Goal: Information Seeking & Learning: Learn about a topic

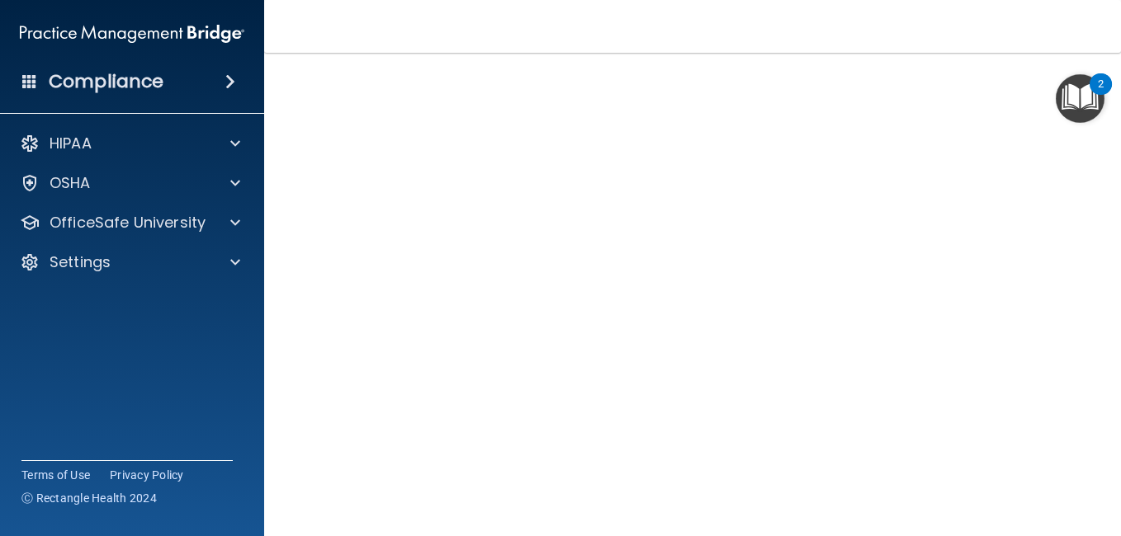
scroll to position [46, 0]
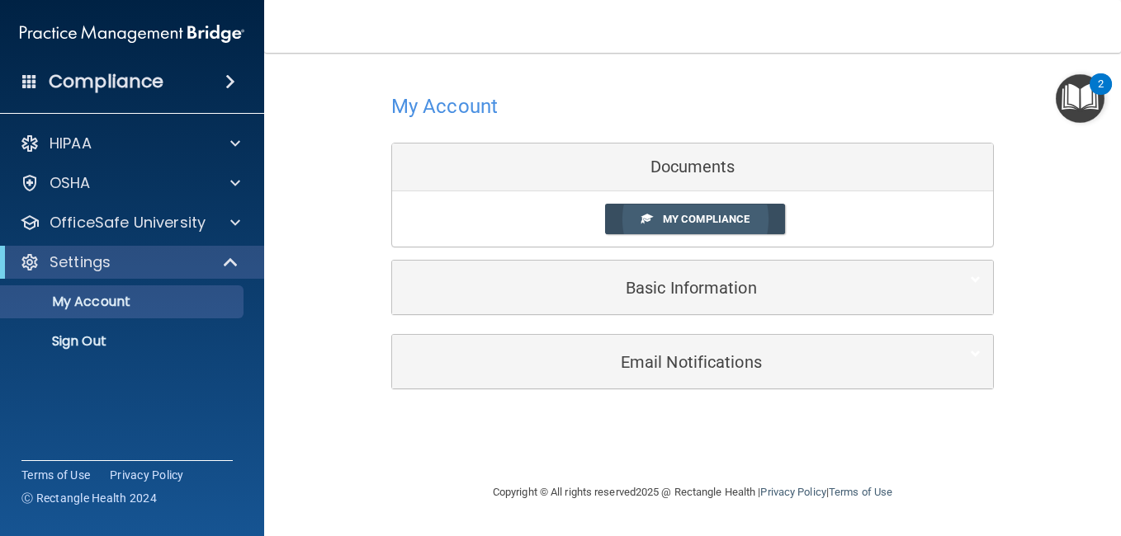
click at [678, 226] on link "My Compliance" at bounding box center [695, 219] width 181 height 31
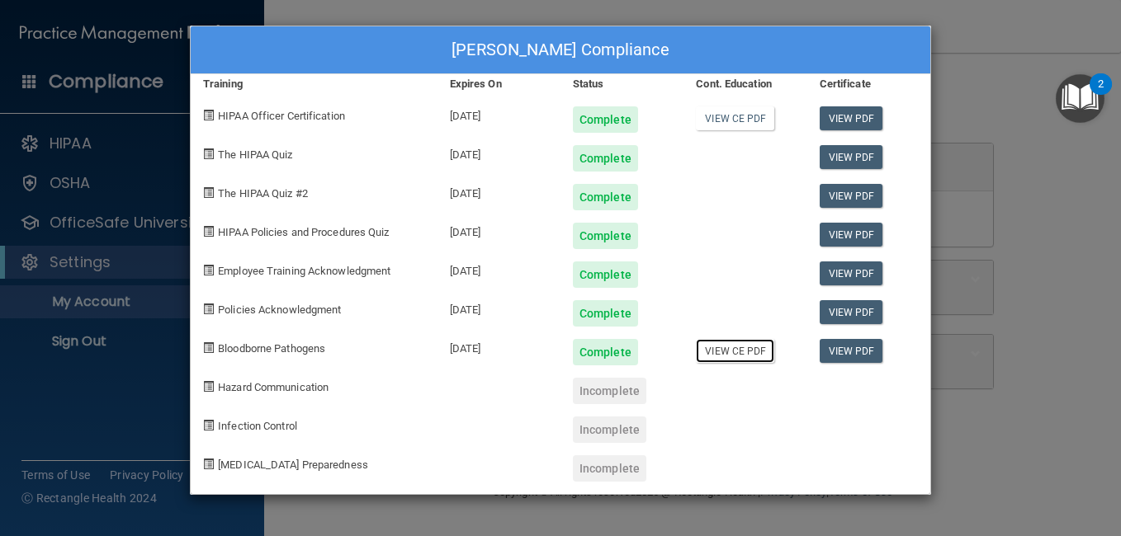
click at [715, 352] on link "View CE PDF" at bounding box center [735, 351] width 78 height 24
click at [858, 309] on link "View PDF" at bounding box center [851, 312] width 64 height 24
click at [847, 270] on link "View PDF" at bounding box center [851, 274] width 64 height 24
click at [603, 390] on div "Incomplete" at bounding box center [609, 391] width 73 height 26
click at [992, 46] on div "Trixi Gonzales's Compliance Training Expires On Status Cont. Education Certific…" at bounding box center [560, 268] width 1121 height 536
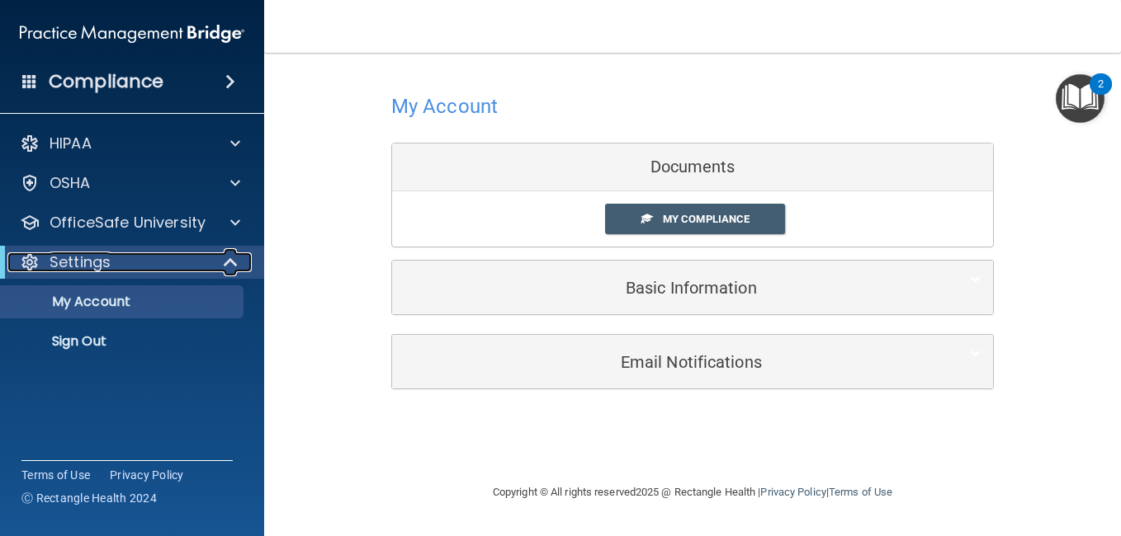
click at [234, 260] on span at bounding box center [232, 262] width 14 height 20
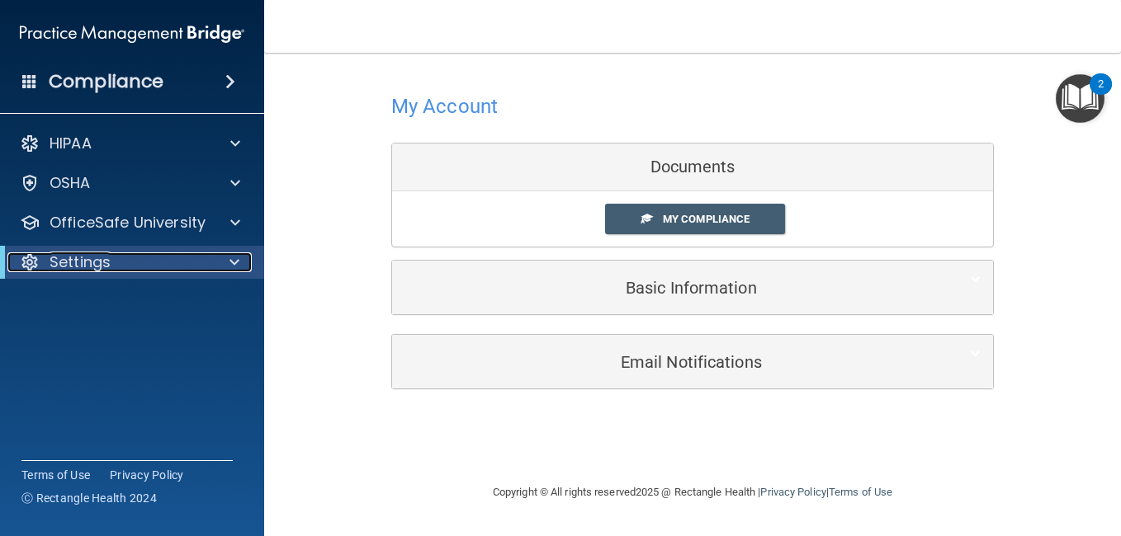
click at [234, 260] on span at bounding box center [234, 262] width 10 height 20
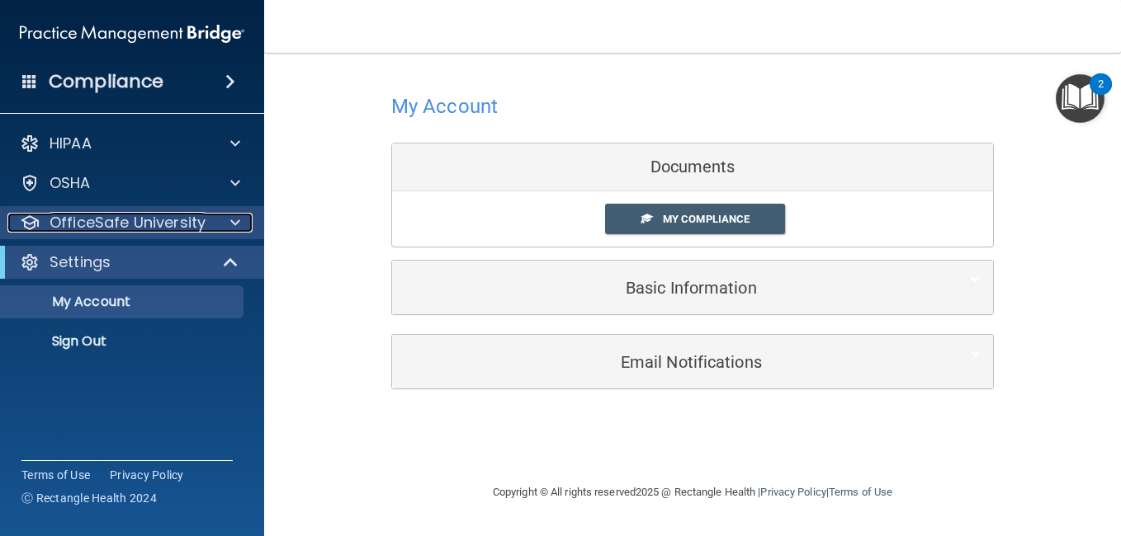
click at [250, 218] on div at bounding box center [232, 223] width 41 height 20
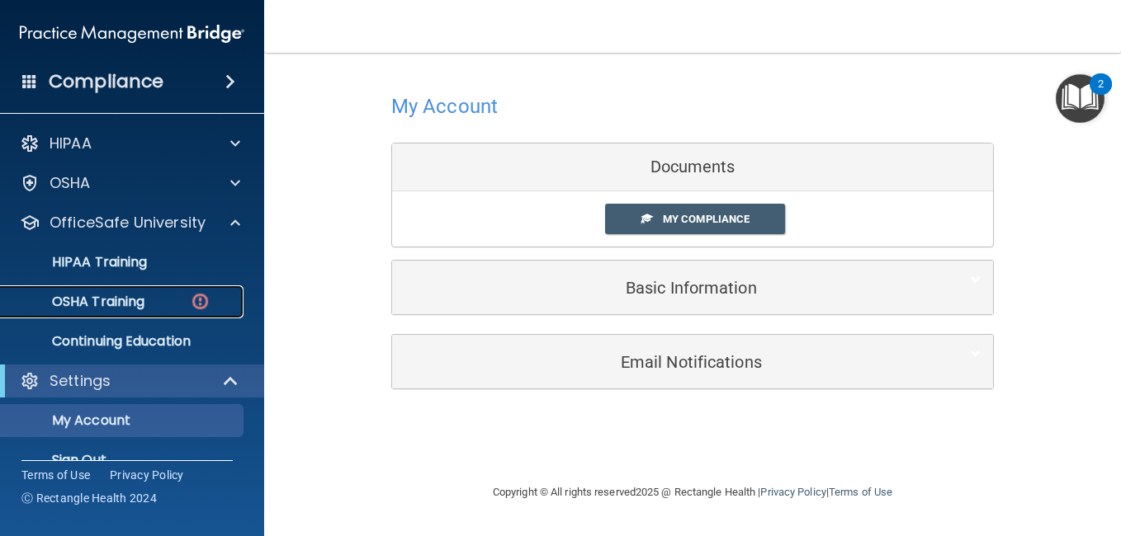
click at [156, 294] on div "OSHA Training" at bounding box center [123, 302] width 225 height 17
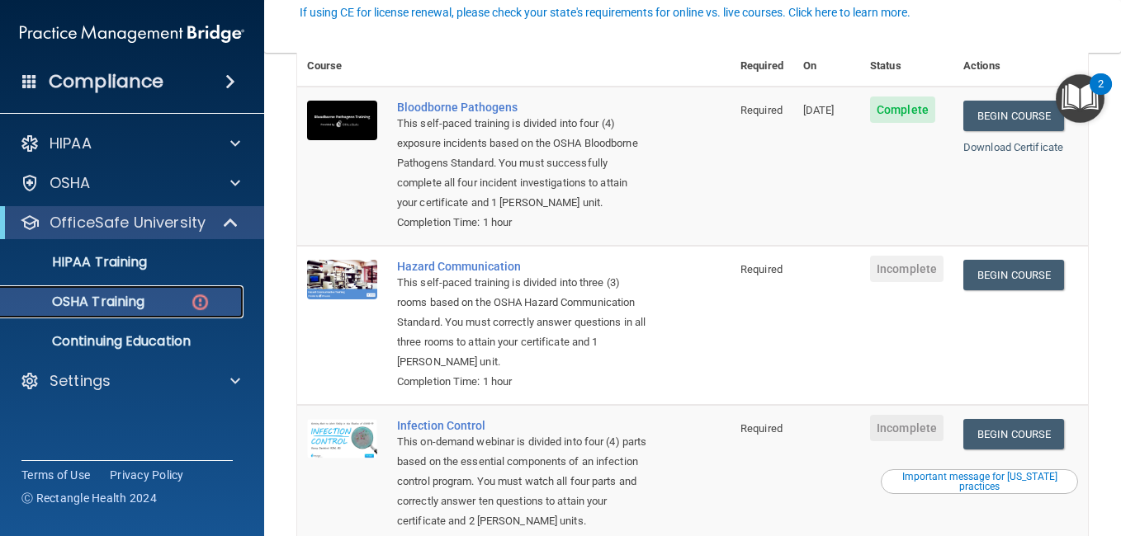
scroll to position [165, 0]
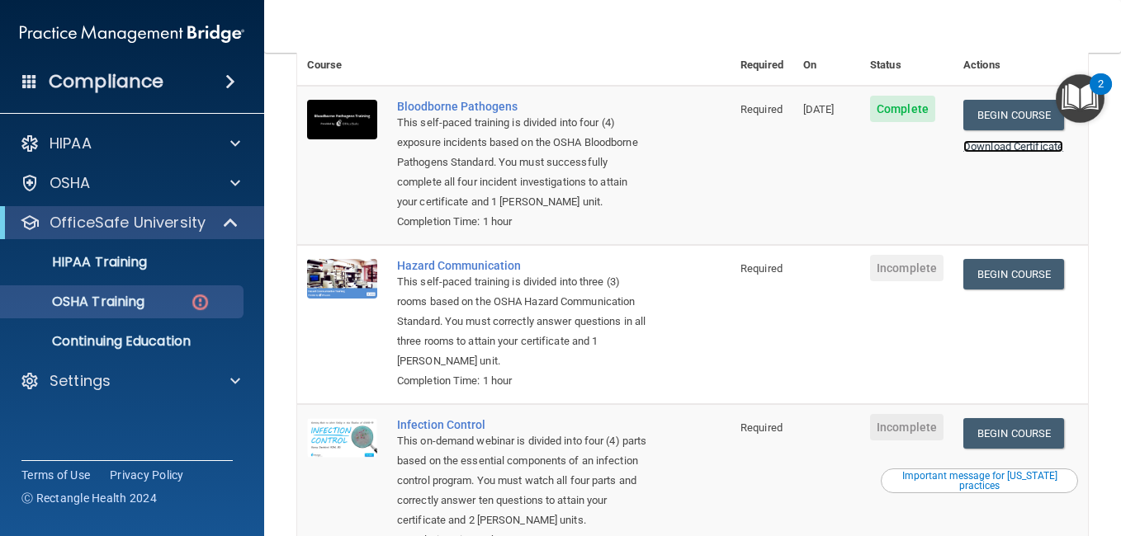
click at [1004, 140] on link "Download Certificate" at bounding box center [1013, 146] width 100 height 12
click at [1019, 100] on link "Begin Course" at bounding box center [1013, 115] width 101 height 31
click at [913, 274] on span "Incomplete" at bounding box center [906, 268] width 73 height 26
click at [371, 267] on img at bounding box center [342, 279] width 70 height 40
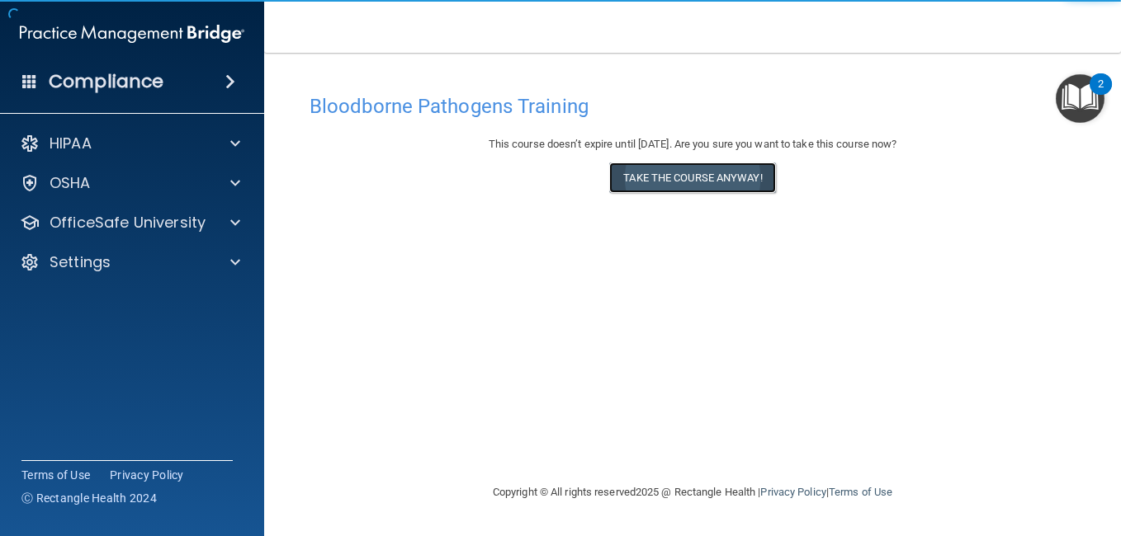
click at [717, 185] on button "Take the course anyway!" at bounding box center [692, 178] width 166 height 31
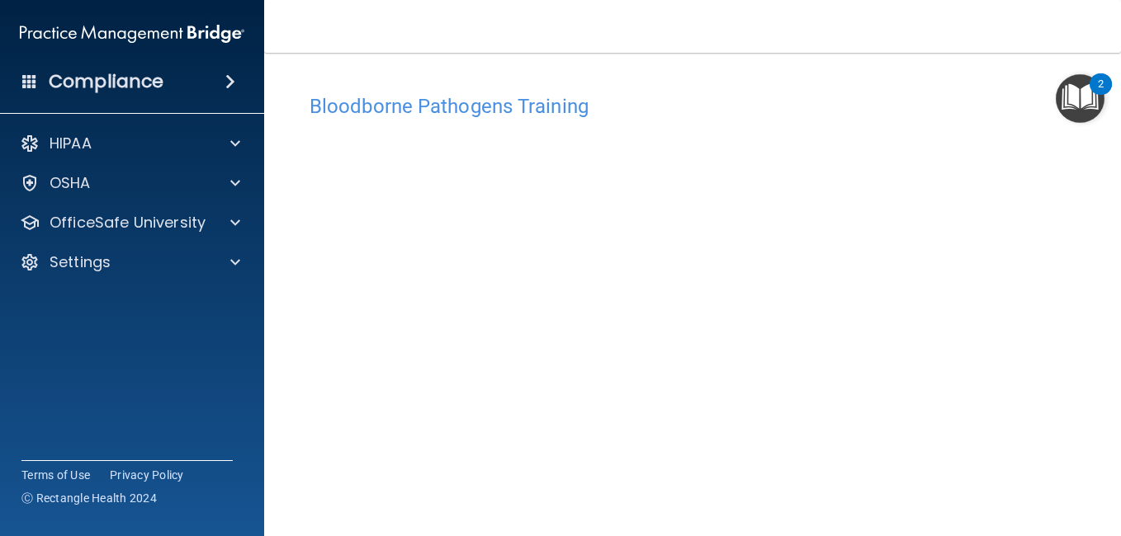
scroll to position [46, 0]
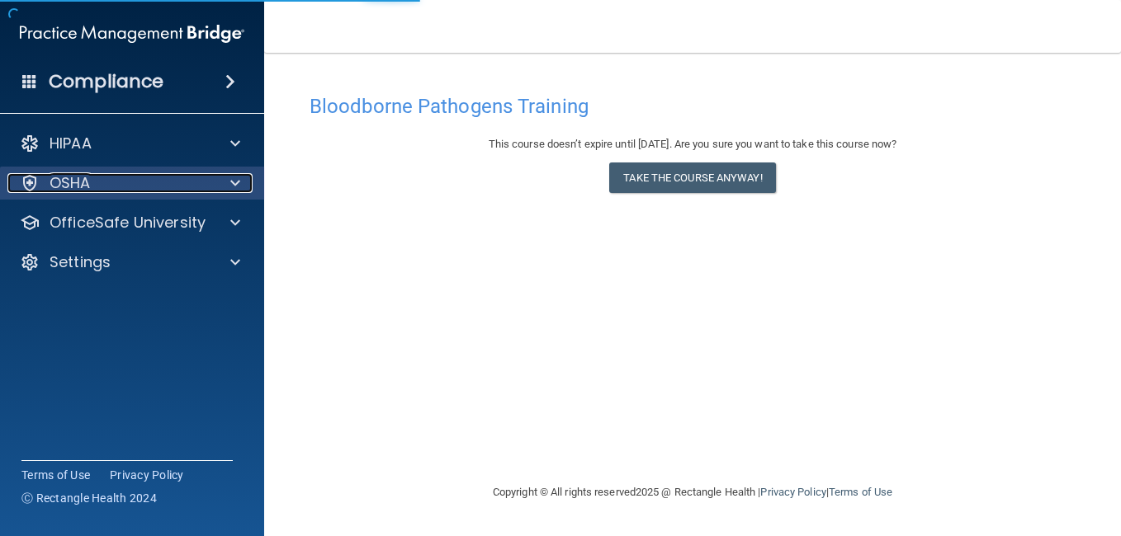
click at [224, 192] on div at bounding box center [232, 183] width 41 height 20
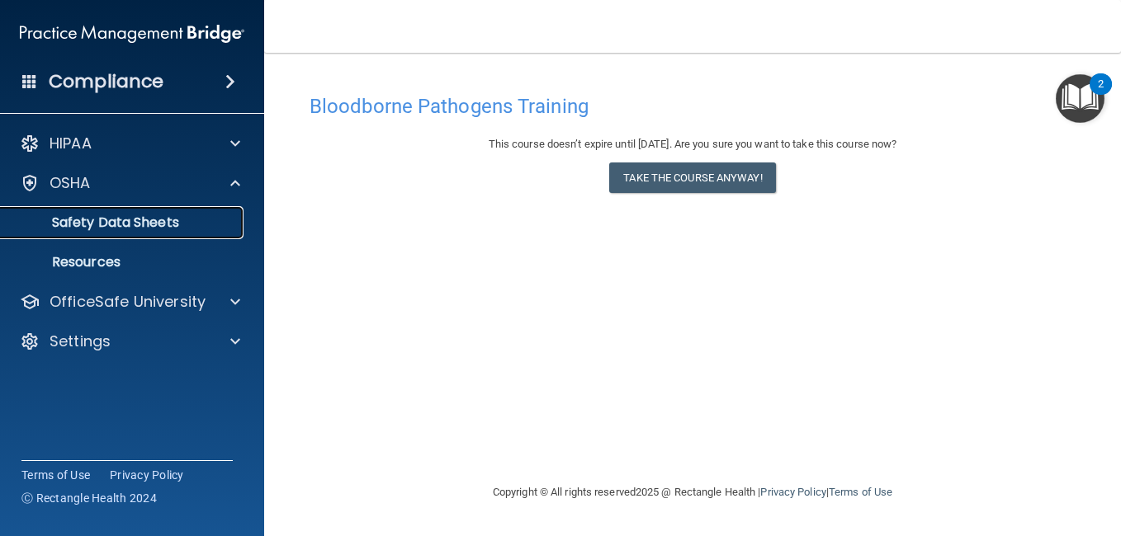
click at [140, 219] on p "Safety Data Sheets" at bounding box center [123, 223] width 225 height 17
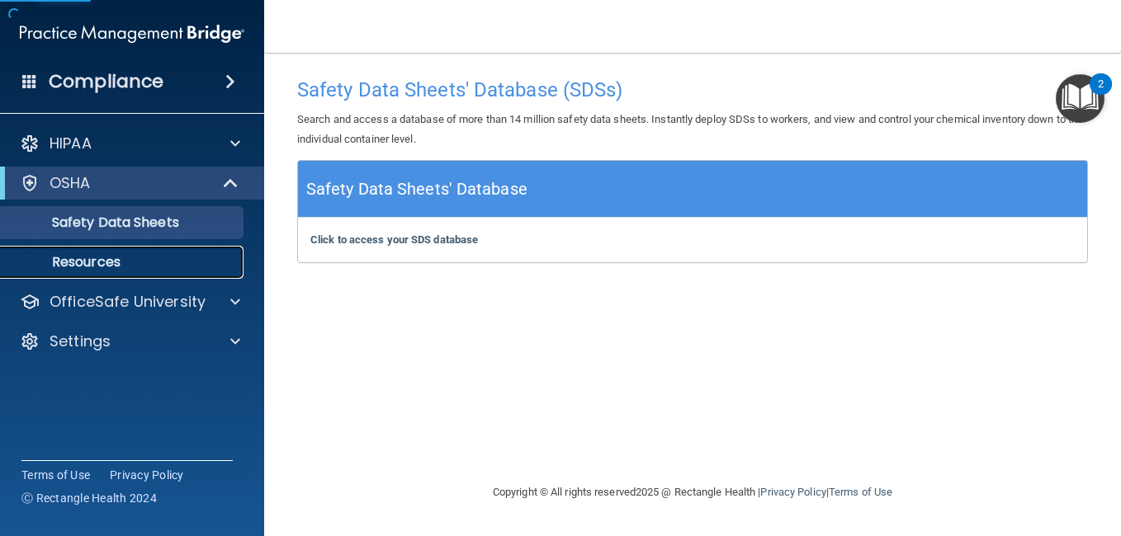
click at [111, 257] on p "Resources" at bounding box center [123, 262] width 225 height 17
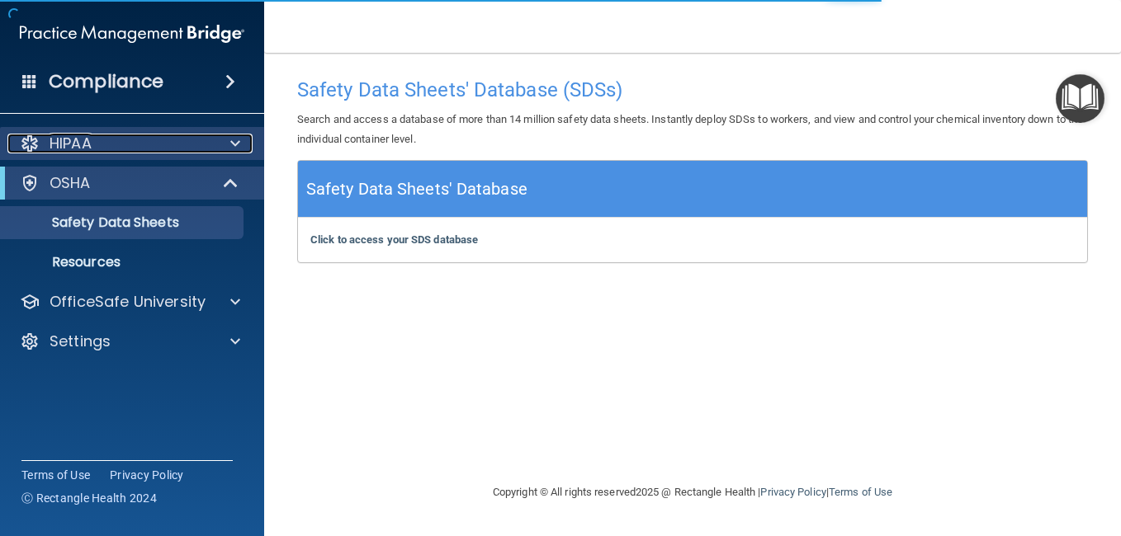
click at [212, 142] on div at bounding box center [232, 144] width 41 height 20
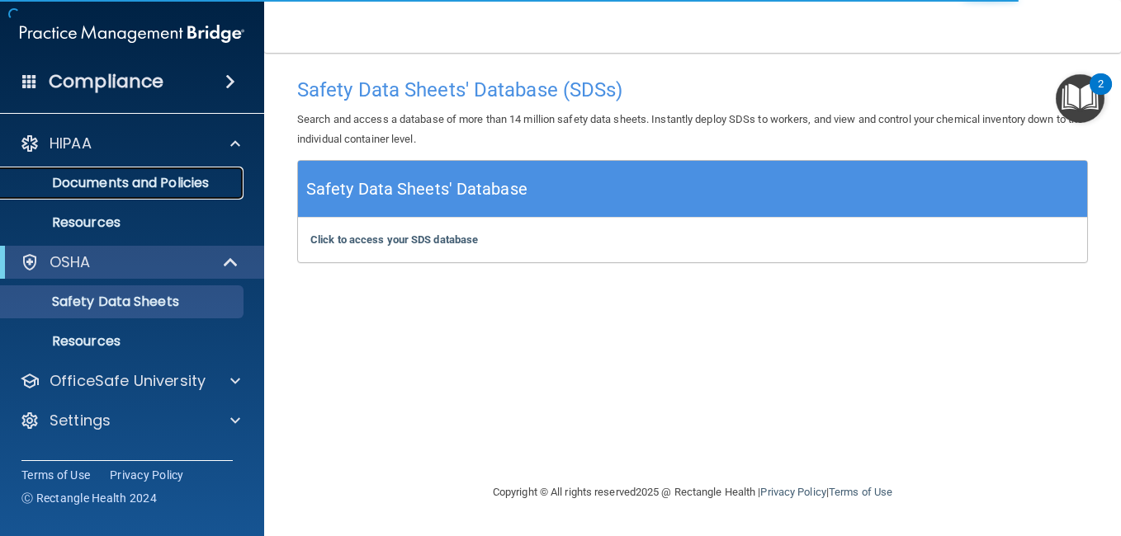
click at [208, 179] on p "Documents and Policies" at bounding box center [123, 183] width 225 height 17
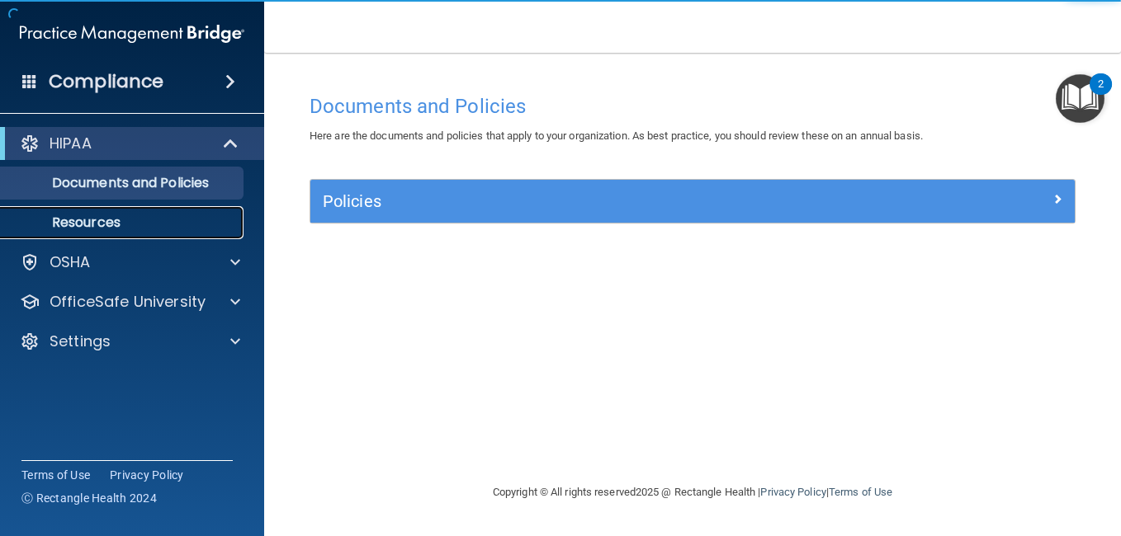
click at [174, 219] on p "Resources" at bounding box center [123, 223] width 225 height 17
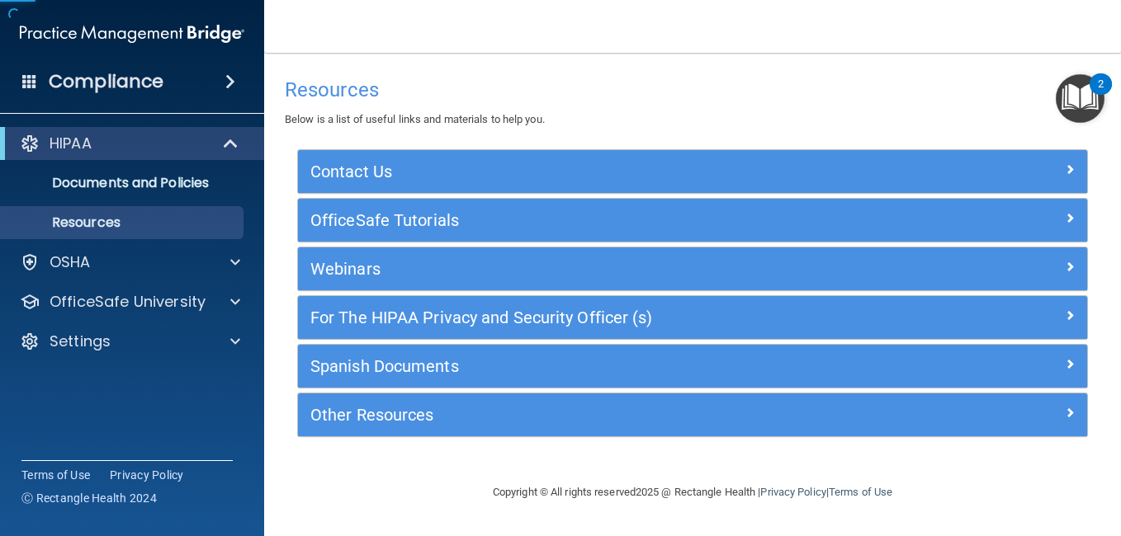
click at [225, 85] on span at bounding box center [230, 82] width 10 height 20
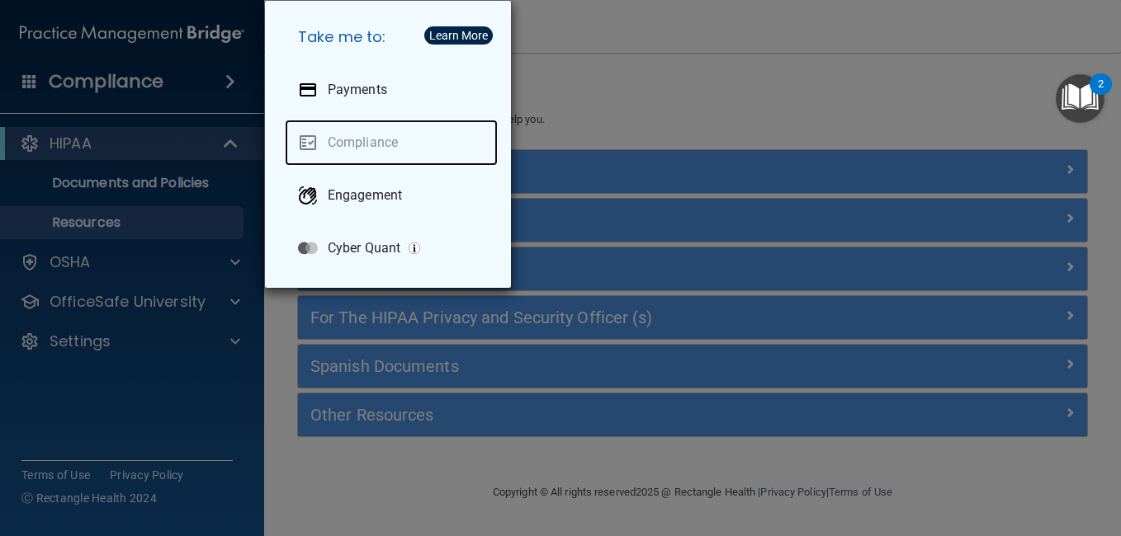
click at [338, 123] on link "Compliance" at bounding box center [391, 143] width 213 height 46
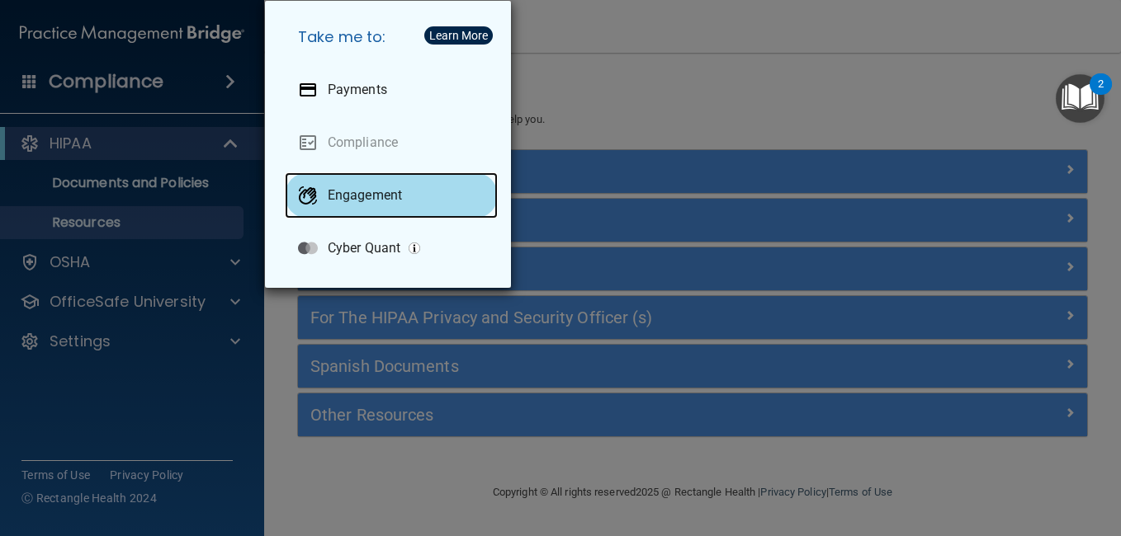
click at [345, 190] on p "Engagement" at bounding box center [365, 195] width 74 height 17
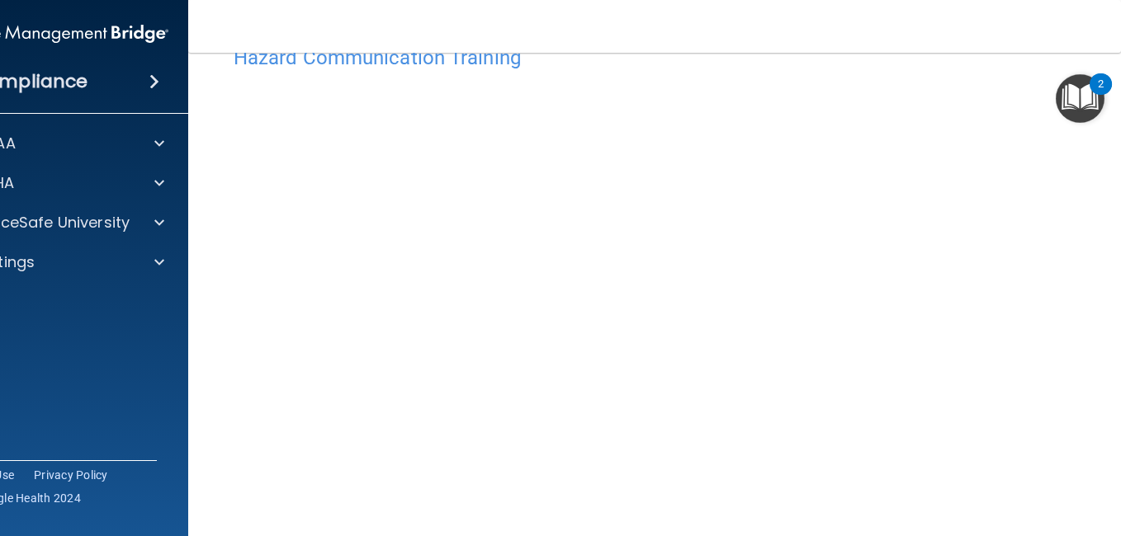
scroll to position [42, 0]
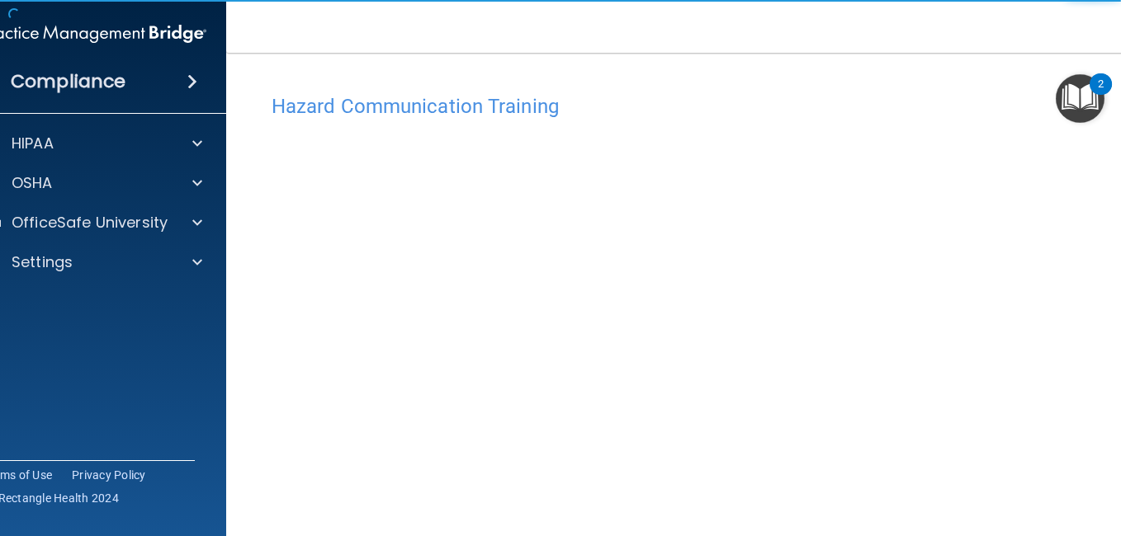
scroll to position [84, 0]
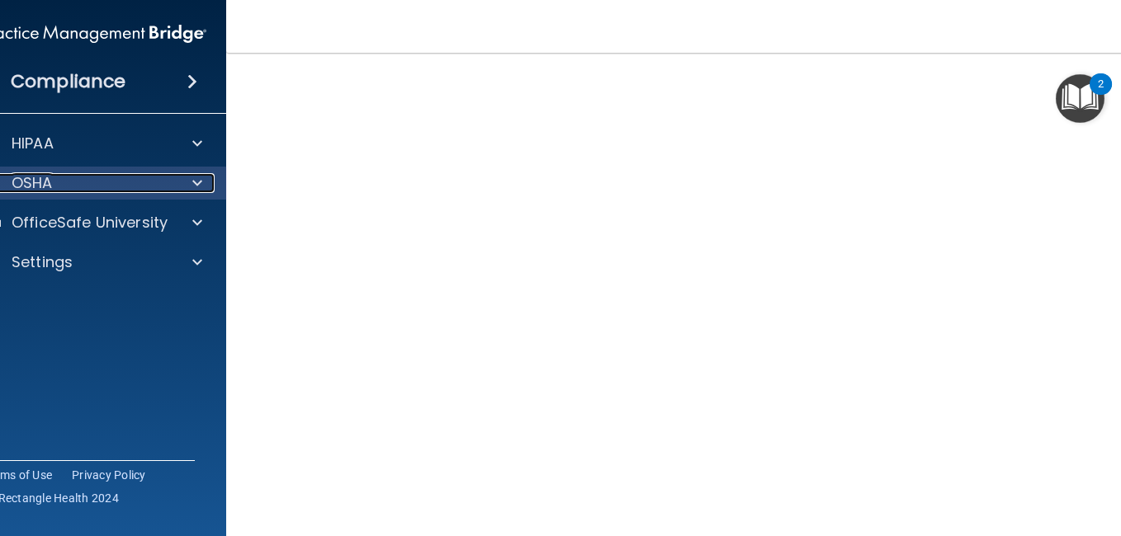
click at [201, 177] on div at bounding box center [194, 183] width 41 height 20
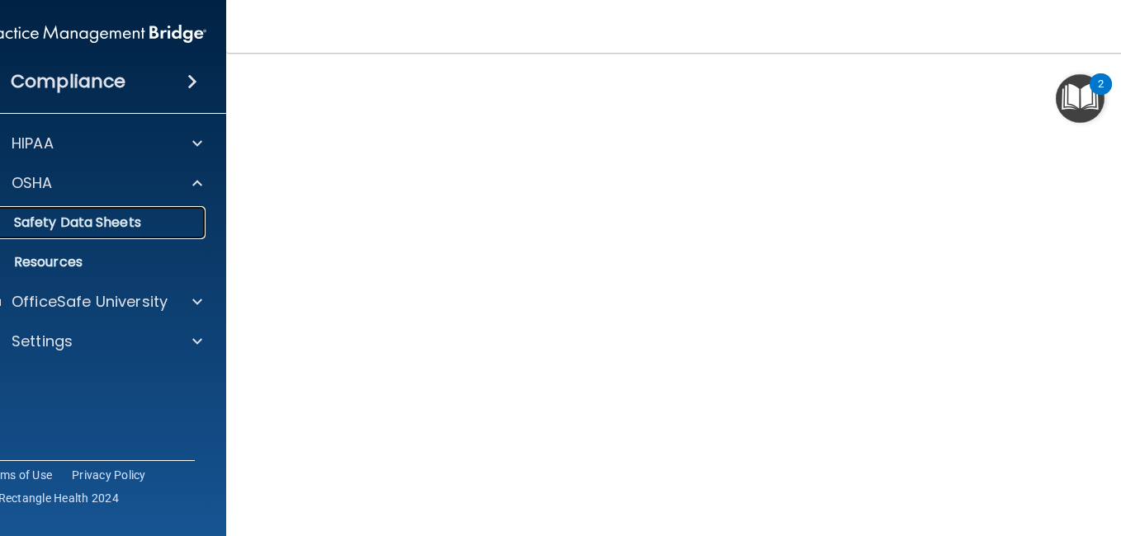
click at [130, 221] on p "Safety Data Sheets" at bounding box center [85, 223] width 225 height 17
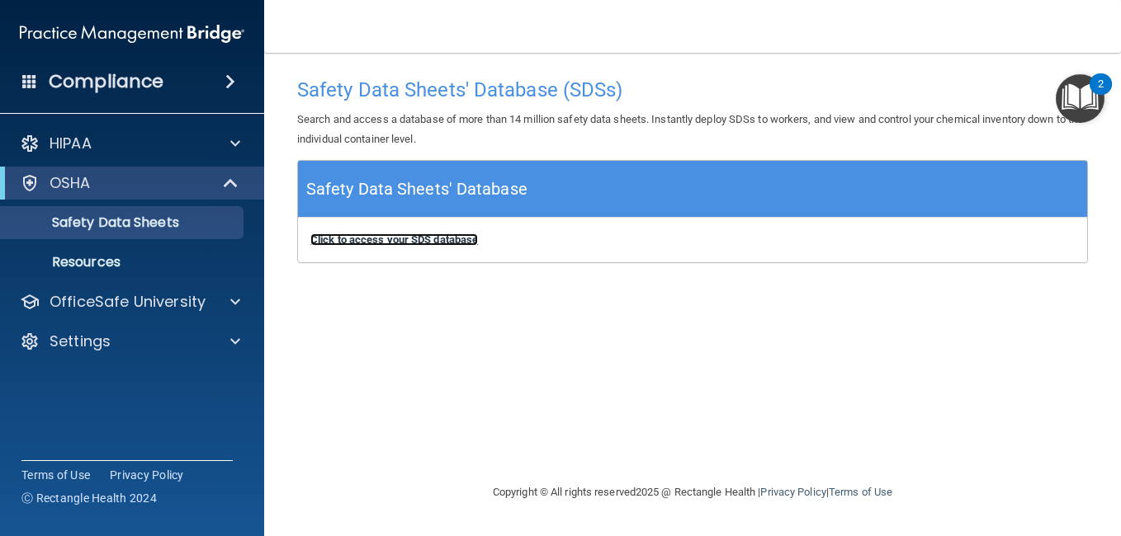
click at [385, 242] on b "Click to access your SDS database" at bounding box center [393, 240] width 167 height 12
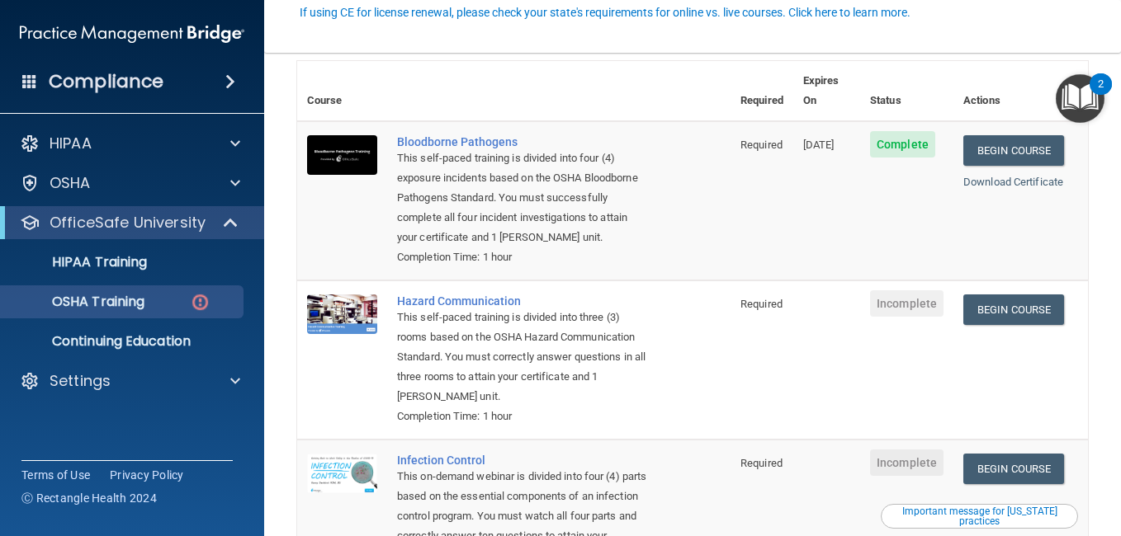
scroll to position [165, 0]
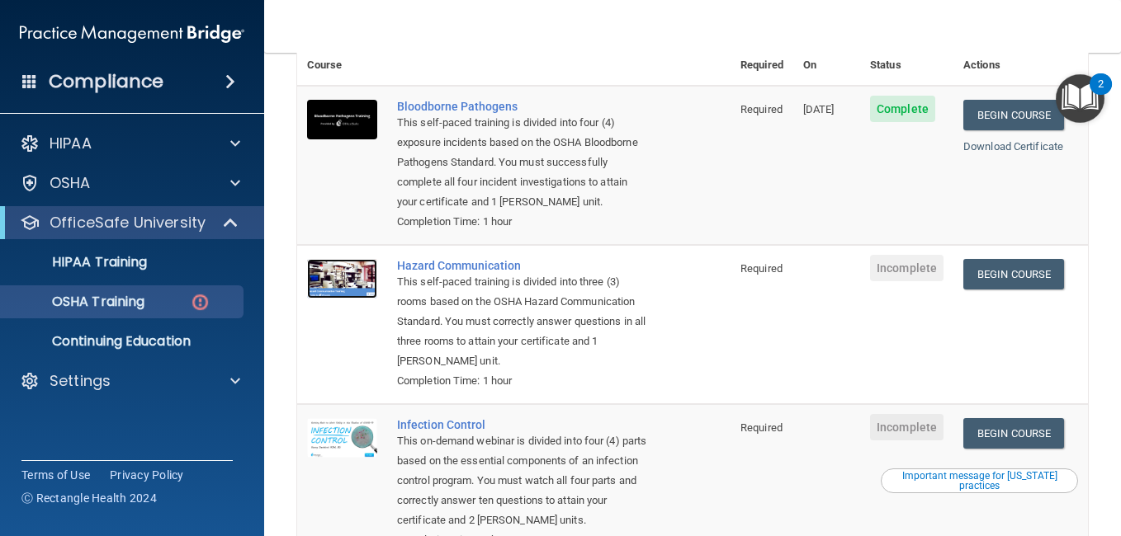
click at [371, 285] on img at bounding box center [342, 279] width 70 height 40
click at [982, 283] on link "Begin Course" at bounding box center [1013, 274] width 101 height 31
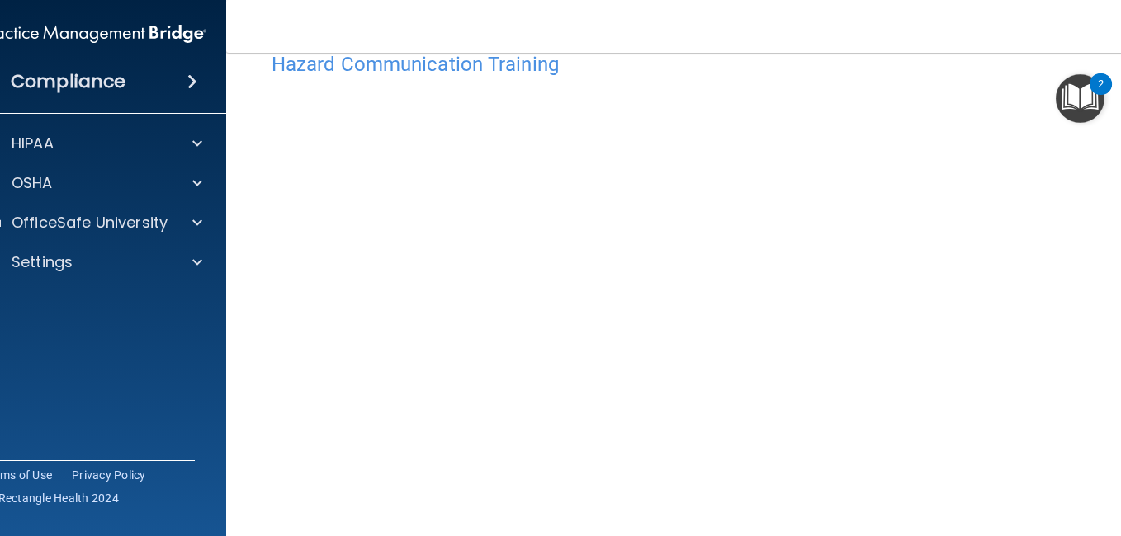
scroll to position [84, 0]
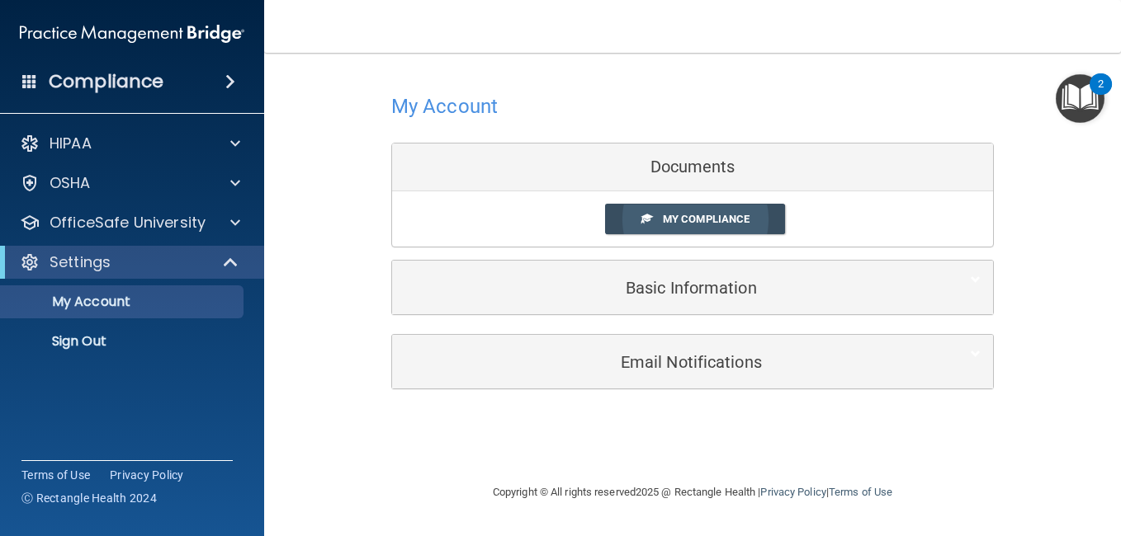
click at [680, 219] on span "My Compliance" at bounding box center [706, 219] width 87 height 12
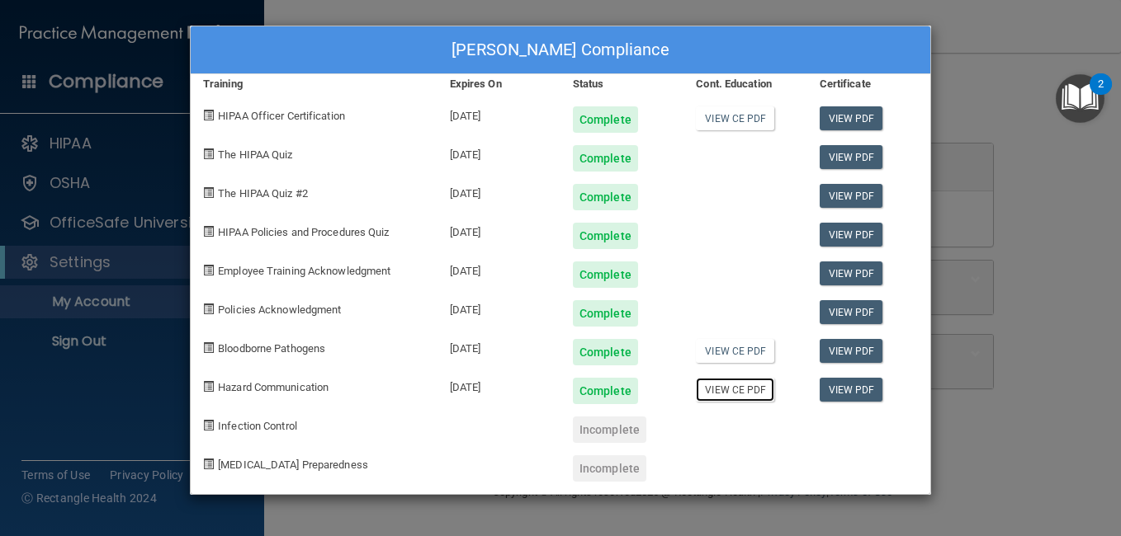
click at [748, 389] on link "View CE PDF" at bounding box center [735, 390] width 78 height 24
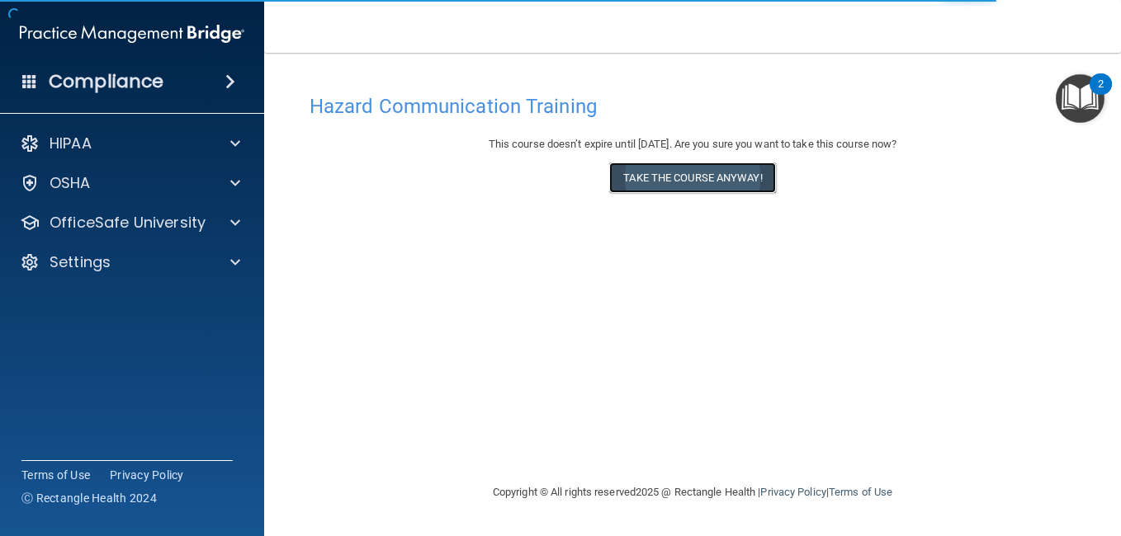
click at [706, 182] on button "Take the course anyway!" at bounding box center [692, 178] width 166 height 31
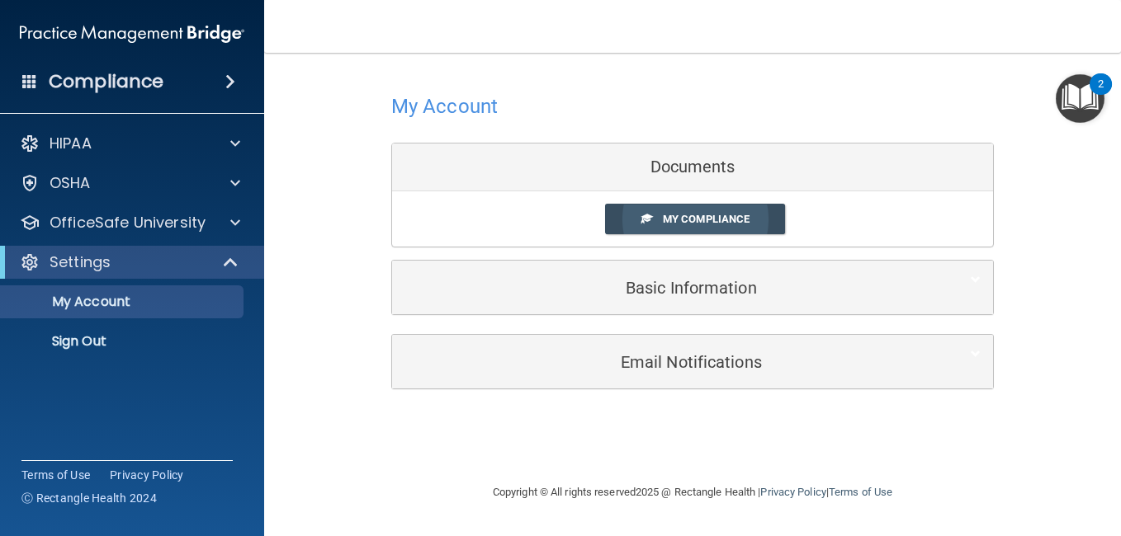
click at [741, 229] on link "My Compliance" at bounding box center [695, 219] width 181 height 31
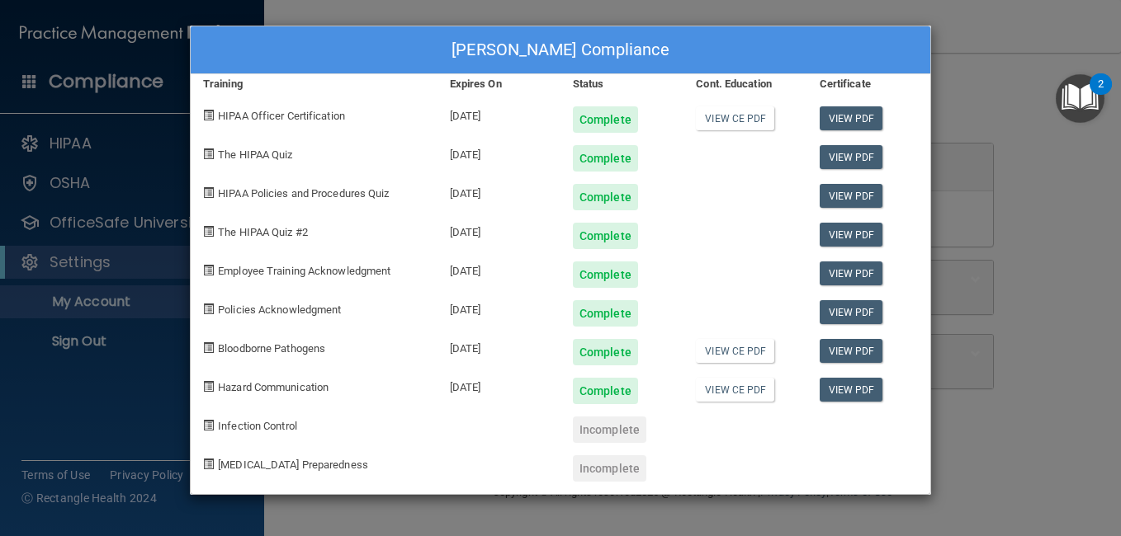
click at [981, 45] on div "[PERSON_NAME] Compliance Training Expires On Status Cont. Education Certificate…" at bounding box center [560, 268] width 1121 height 536
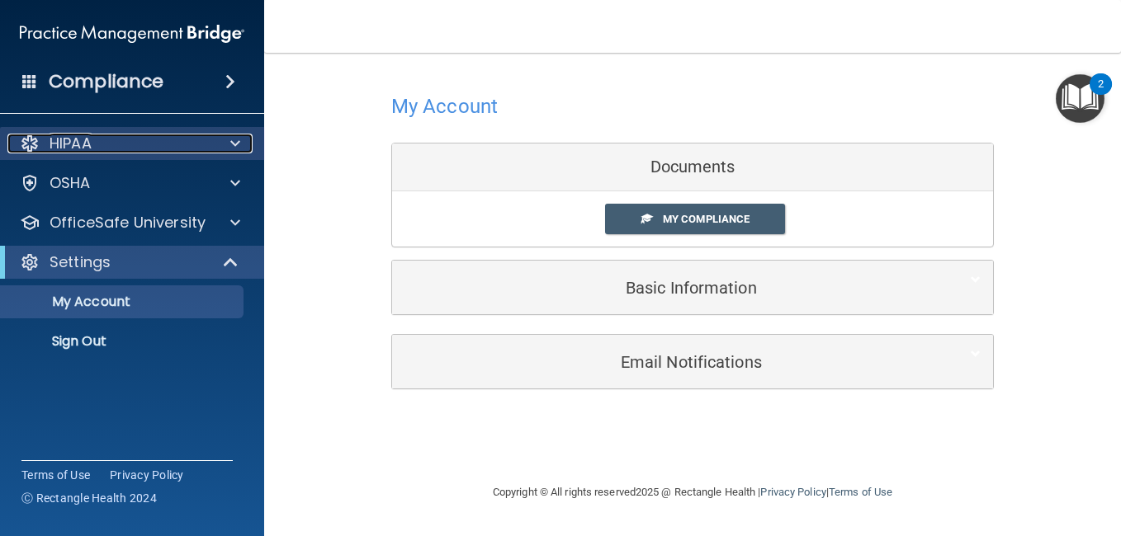
click at [236, 143] on span at bounding box center [235, 144] width 10 height 20
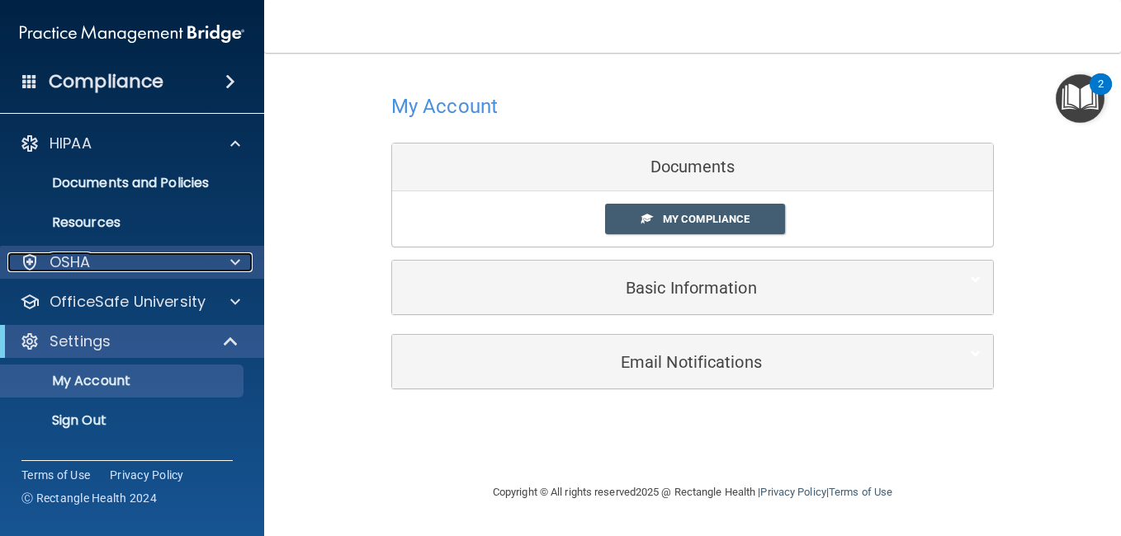
click at [238, 260] on div at bounding box center [232, 262] width 41 height 20
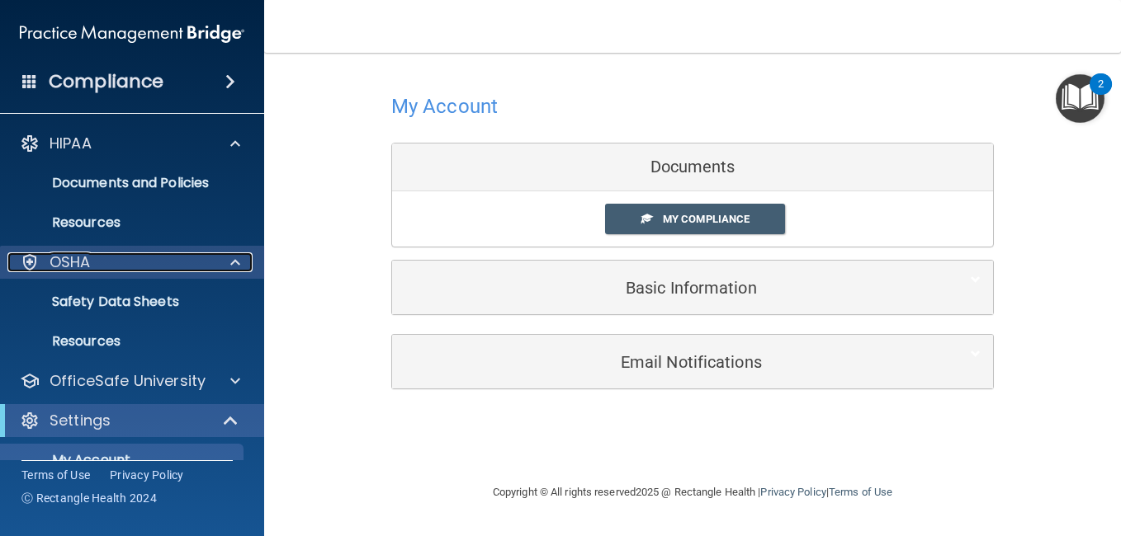
click at [113, 257] on div "OSHA" at bounding box center [109, 262] width 205 height 20
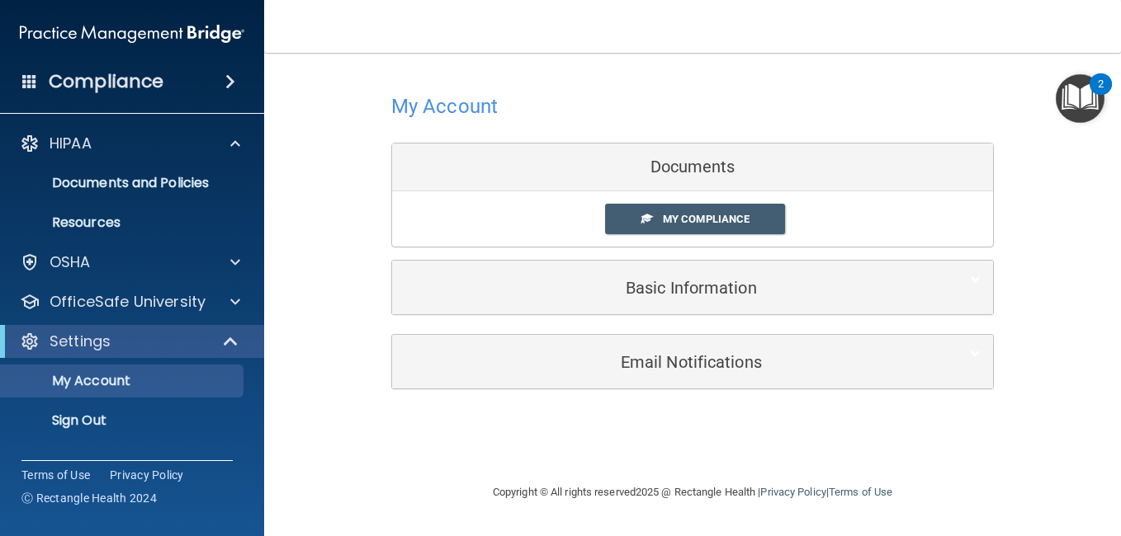
click at [228, 78] on span at bounding box center [230, 82] width 10 height 20
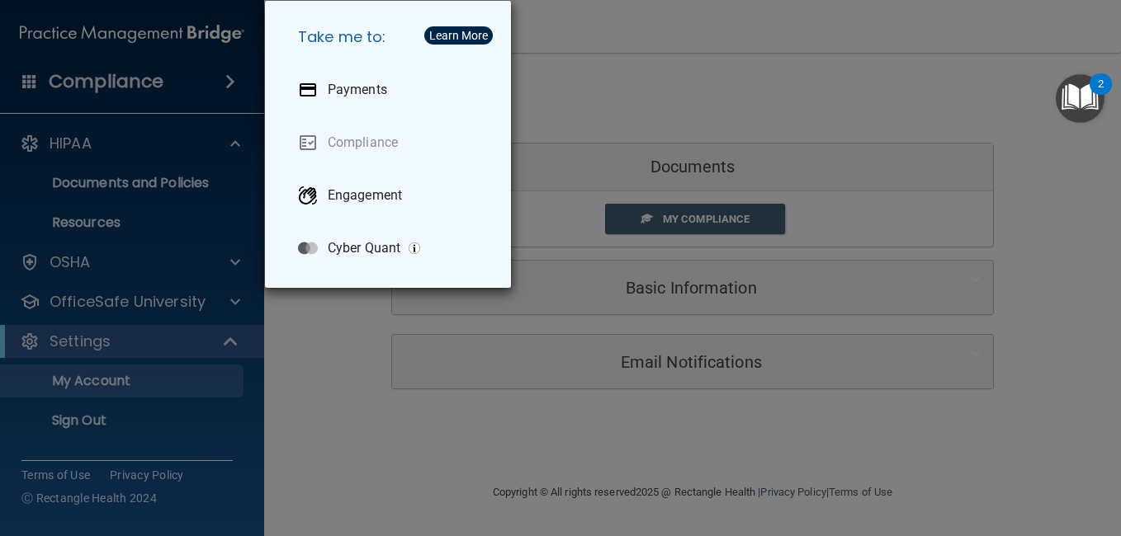
click at [150, 92] on div "Take me to: Payments Compliance Engagement Cyber Quant" at bounding box center [560, 268] width 1121 height 536
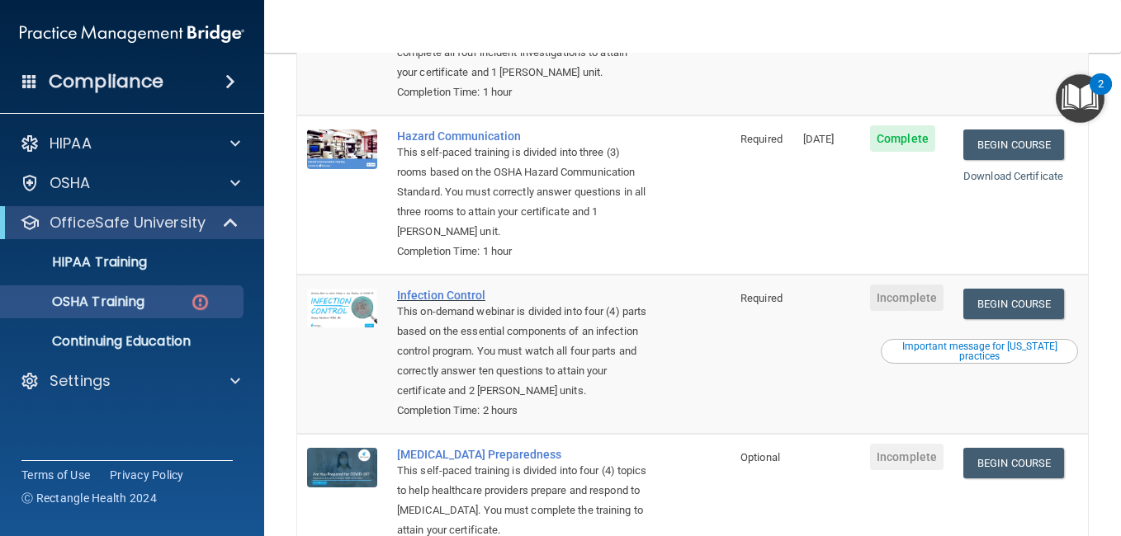
scroll to position [330, 0]
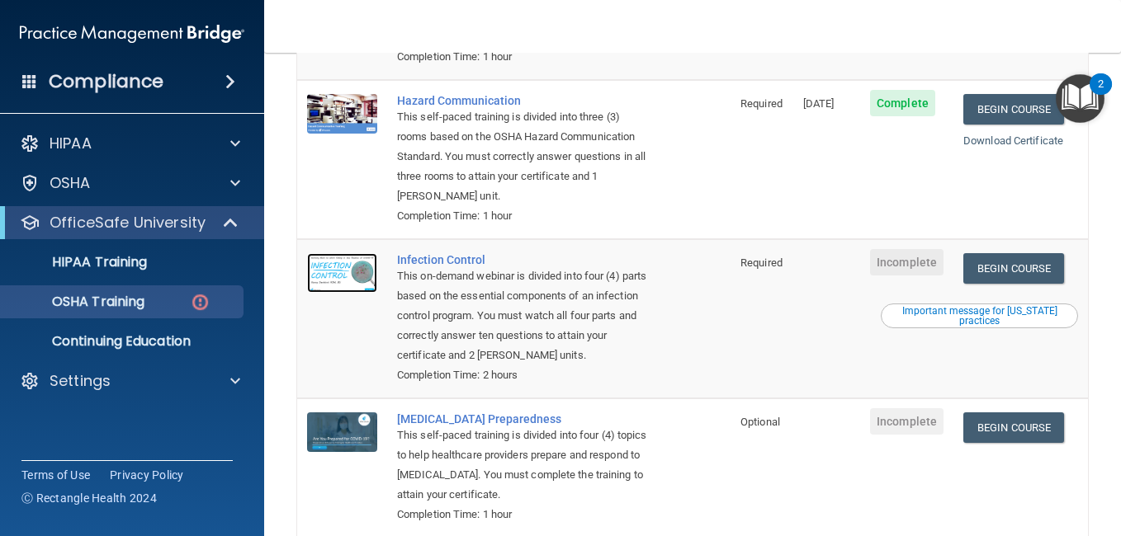
click at [327, 268] on img at bounding box center [342, 273] width 70 height 40
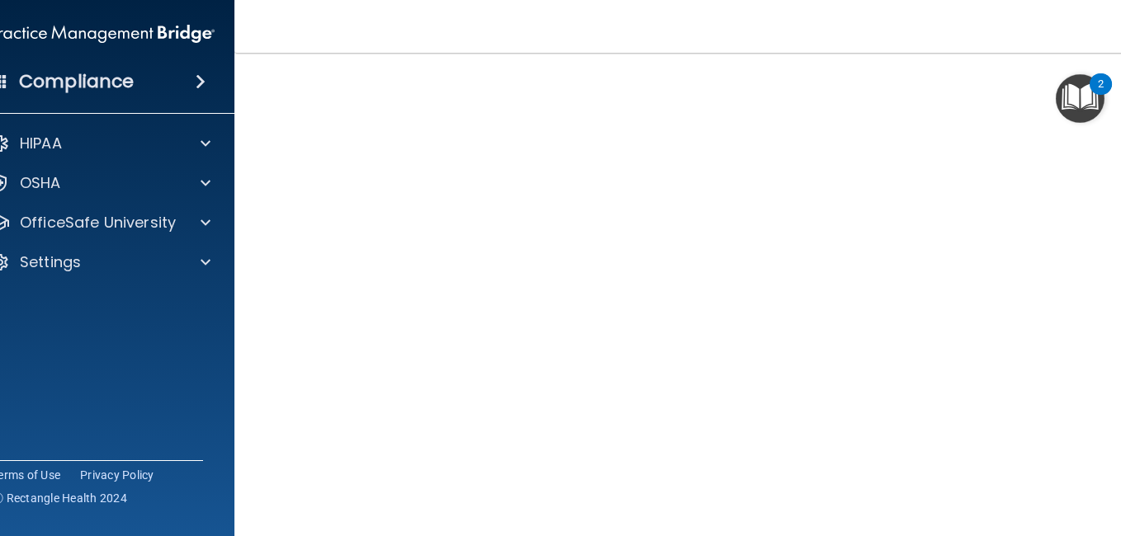
scroll to position [87, 0]
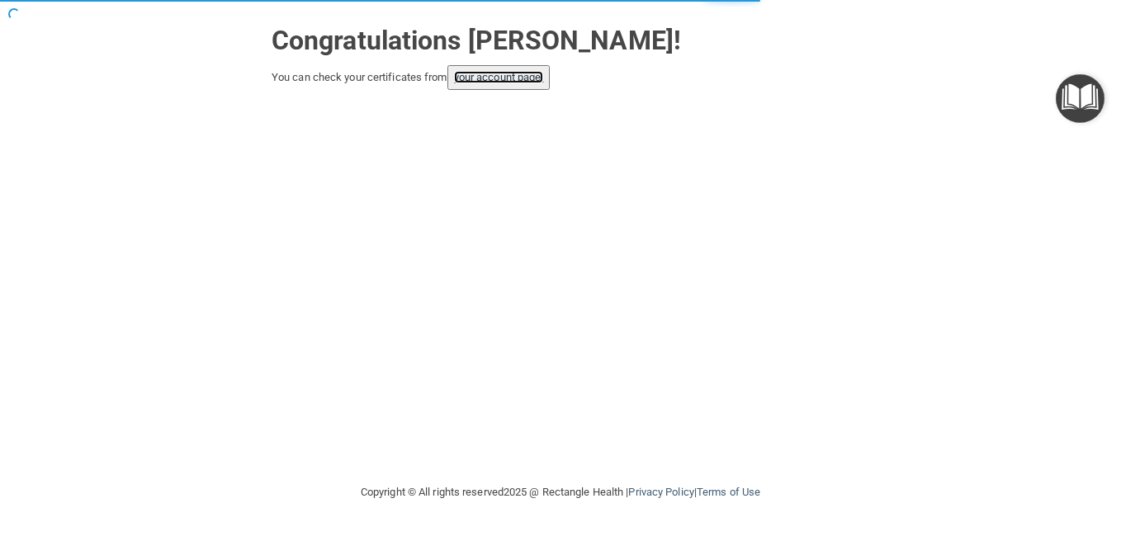
click at [540, 71] on link "your account page!" at bounding box center [499, 77] width 90 height 12
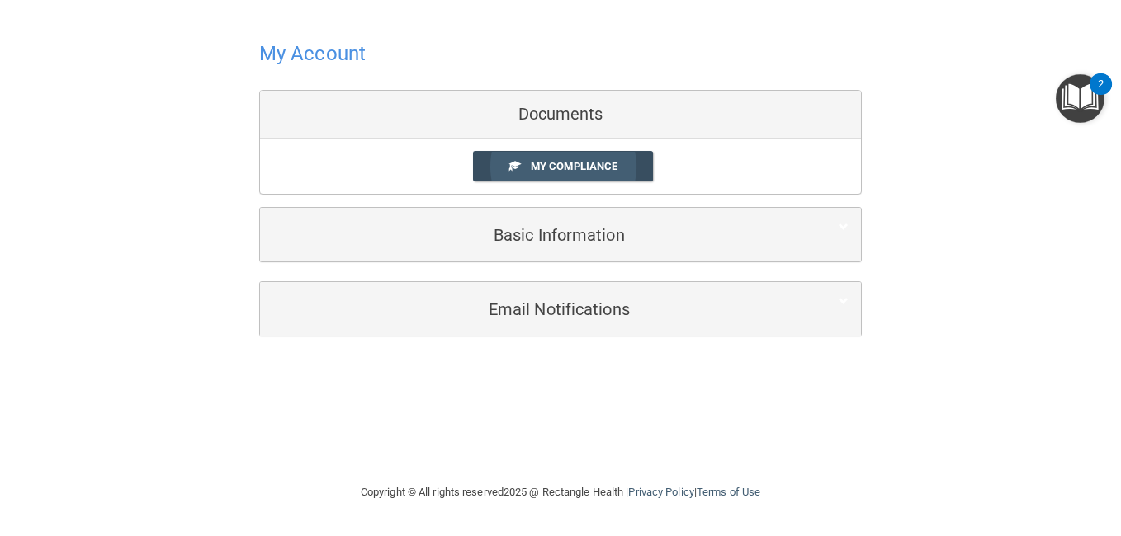
click at [614, 168] on span "My Compliance" at bounding box center [574, 166] width 87 height 12
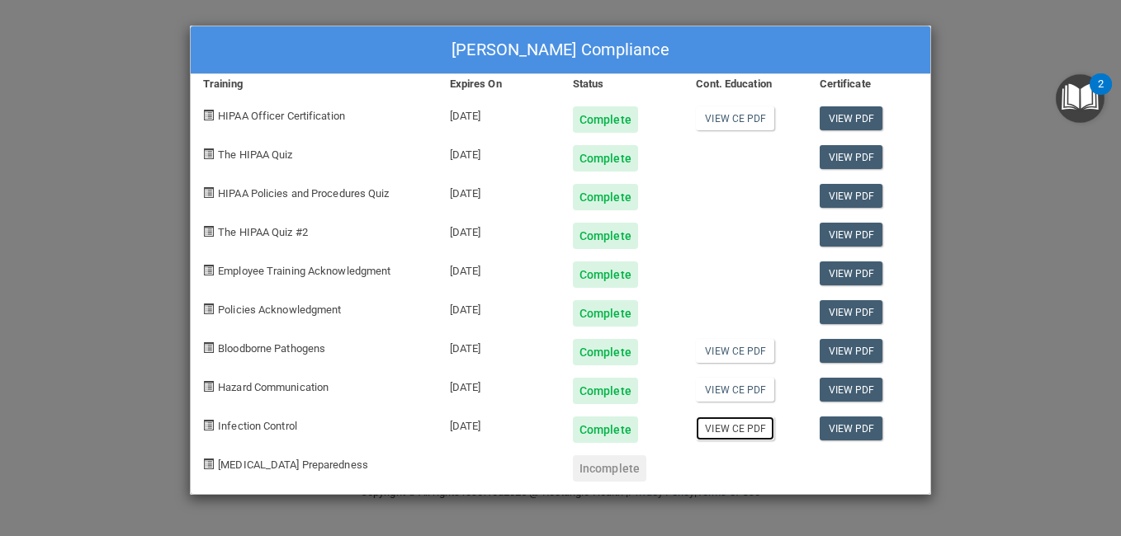
click at [747, 436] on link "View CE PDF" at bounding box center [735, 429] width 78 height 24
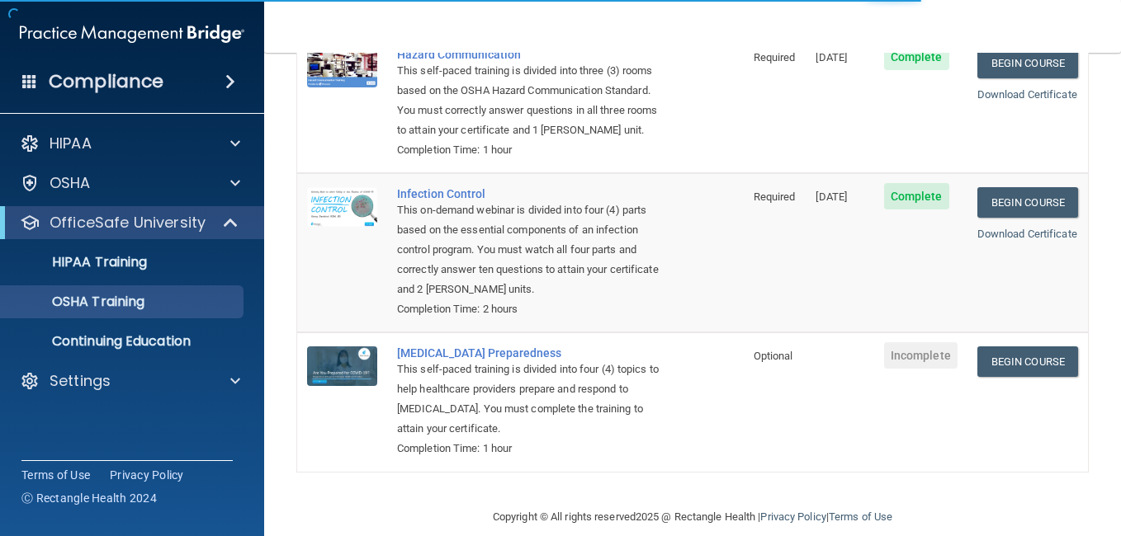
scroll to position [375, 0]
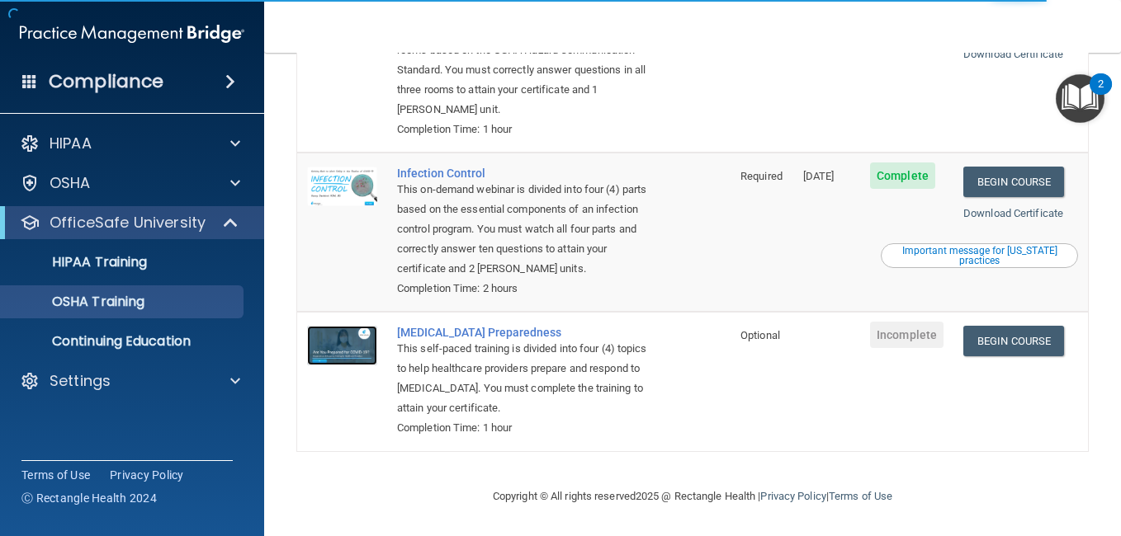
click at [329, 342] on img at bounding box center [342, 346] width 70 height 40
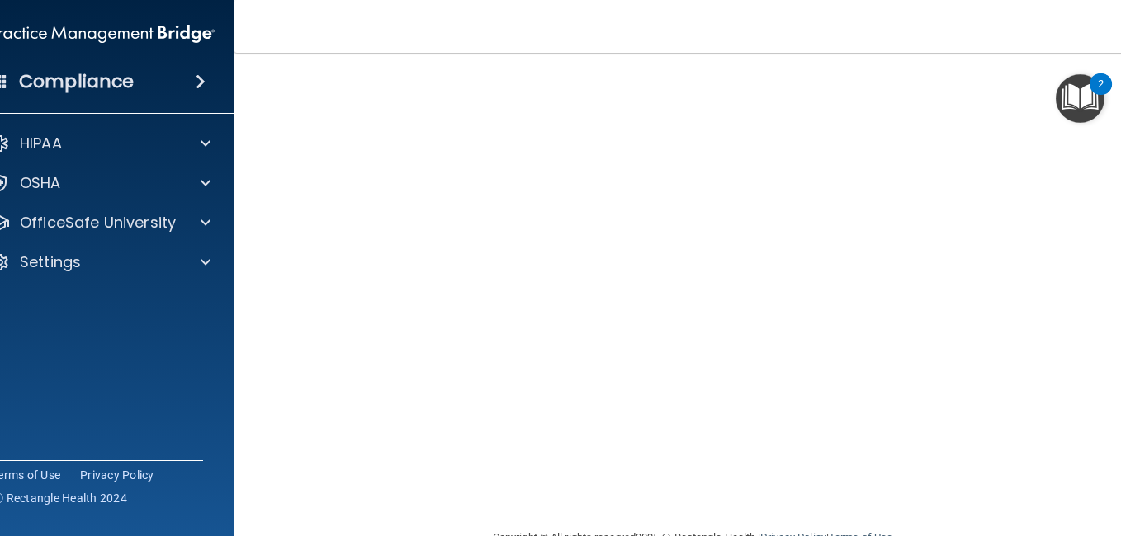
scroll to position [46, 0]
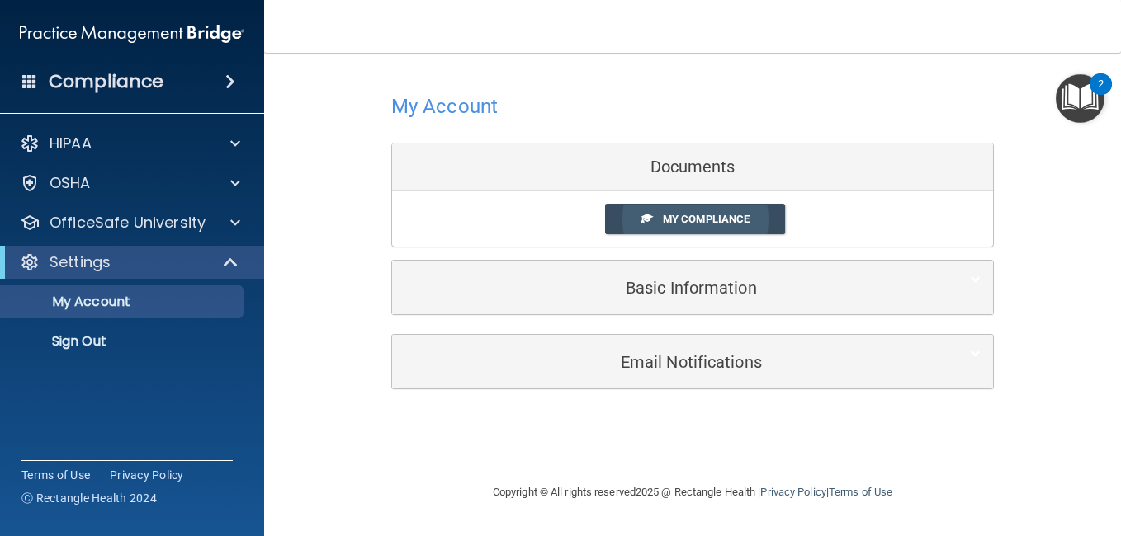
click at [701, 217] on span "My Compliance" at bounding box center [706, 219] width 87 height 12
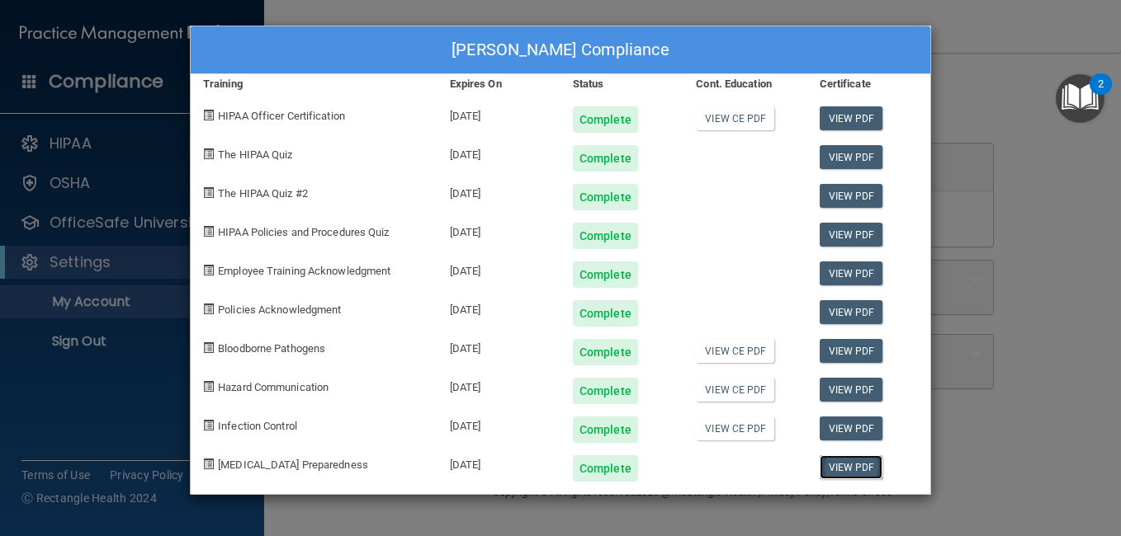
click at [856, 469] on link "View PDF" at bounding box center [851, 467] width 64 height 24
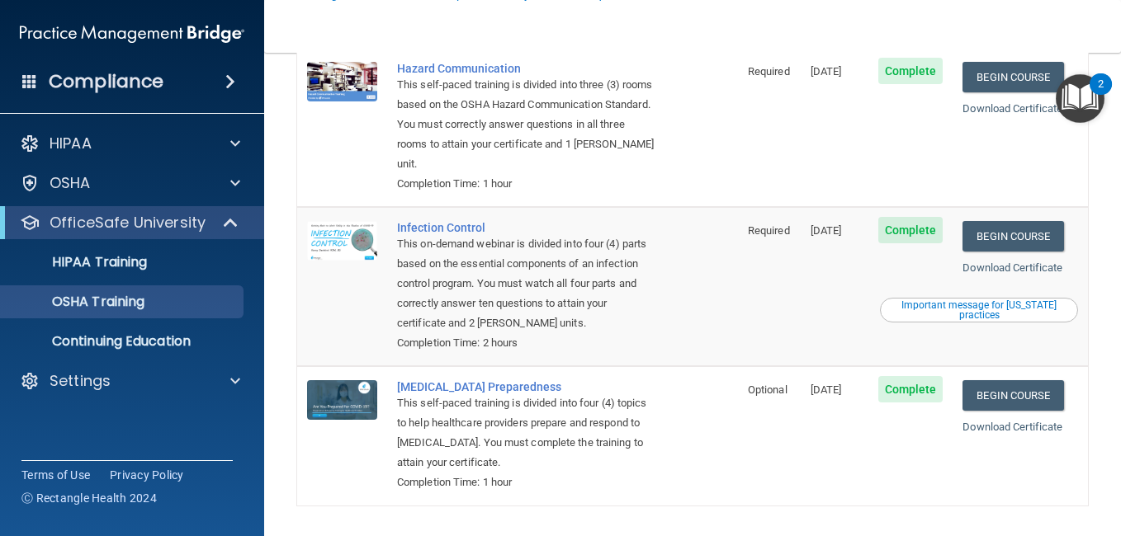
scroll to position [330, 0]
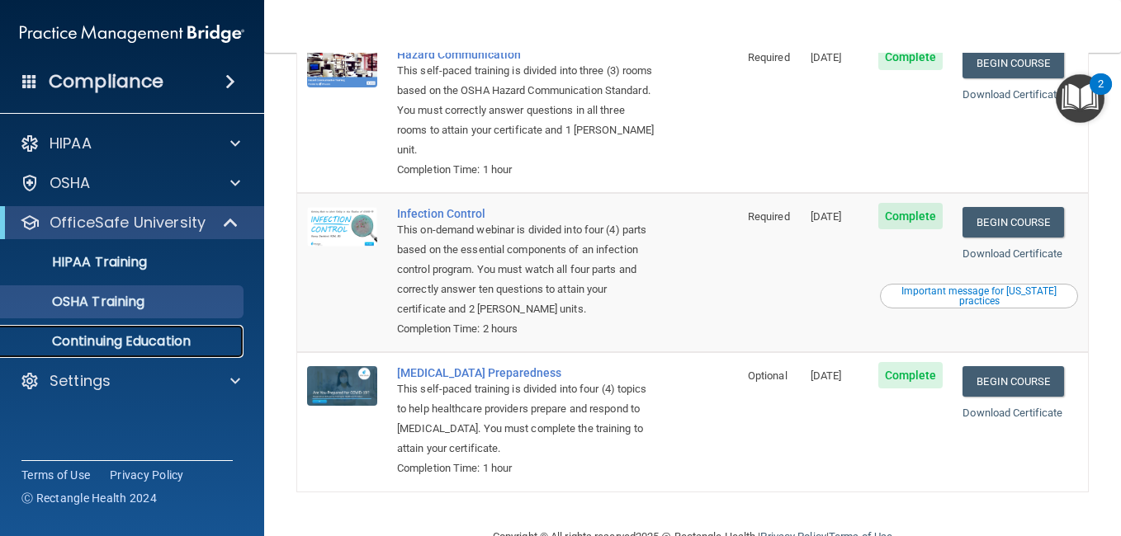
click at [149, 333] on p "Continuing Education" at bounding box center [123, 341] width 225 height 17
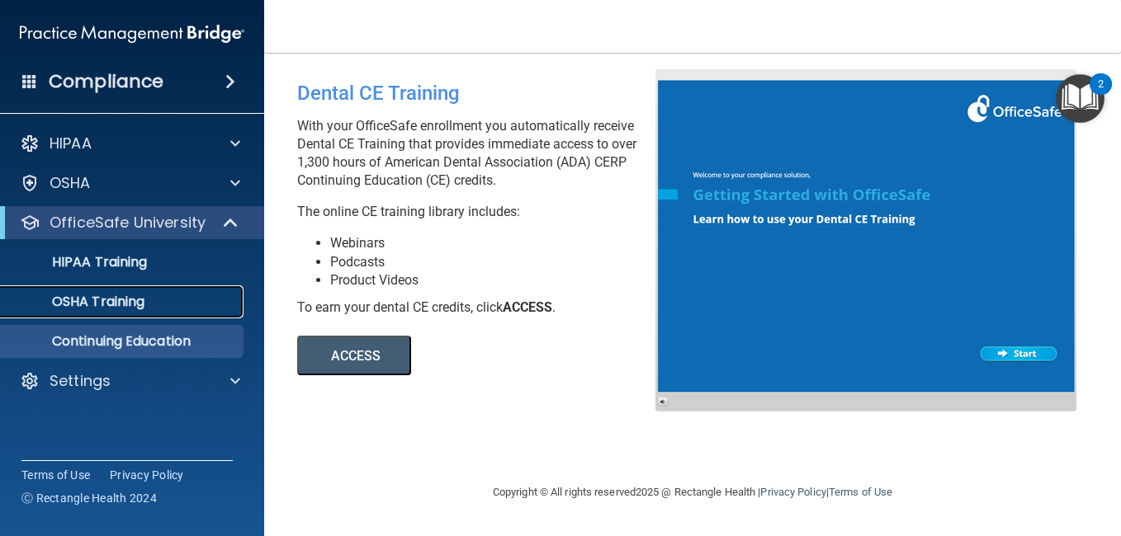
click at [130, 308] on p "OSHA Training" at bounding box center [78, 302] width 134 height 17
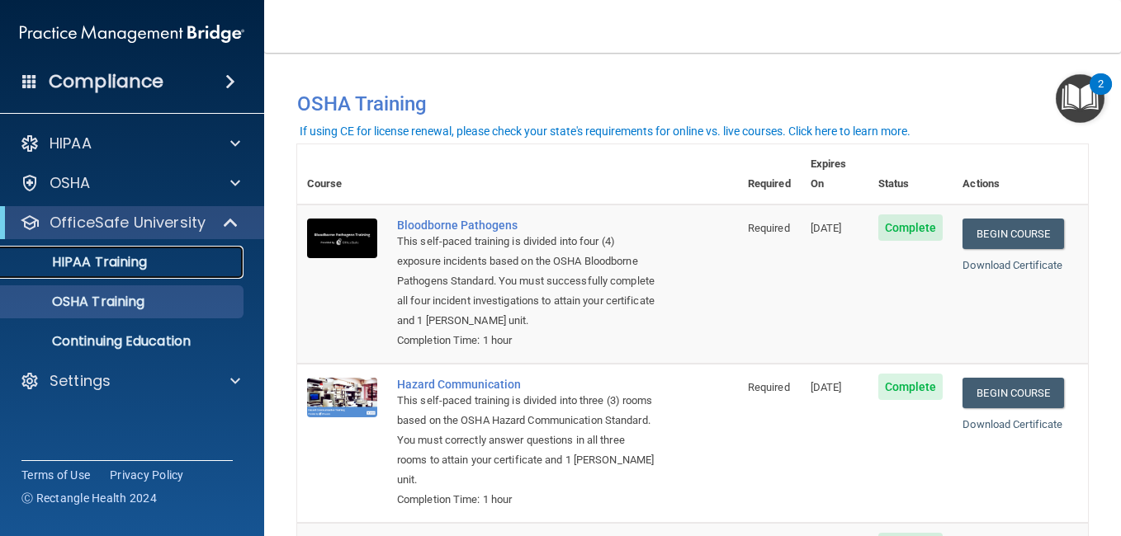
click at [87, 254] on p "HIPAA Training" at bounding box center [79, 262] width 136 height 17
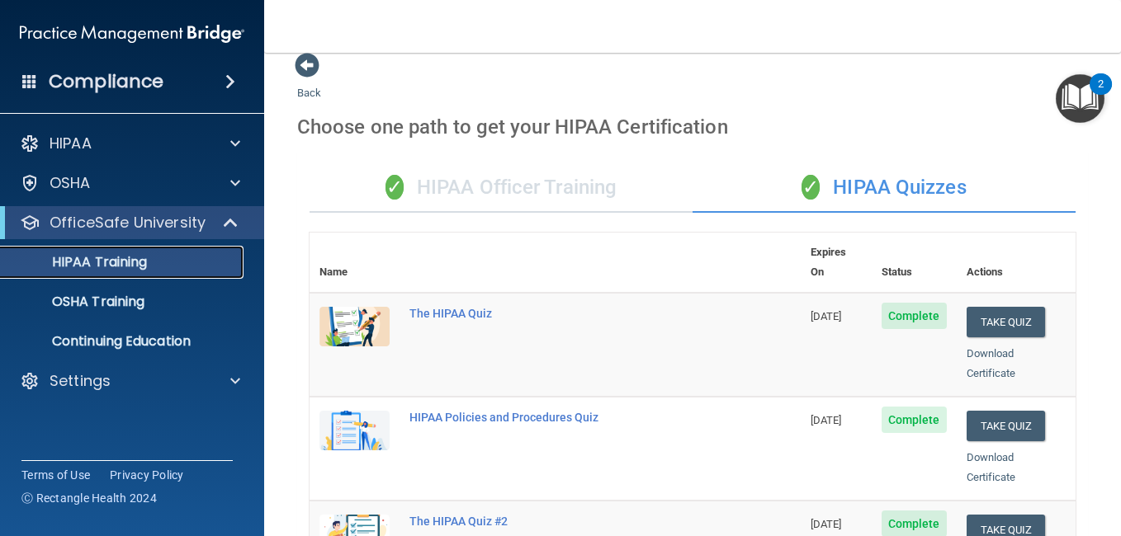
scroll to position [13, 0]
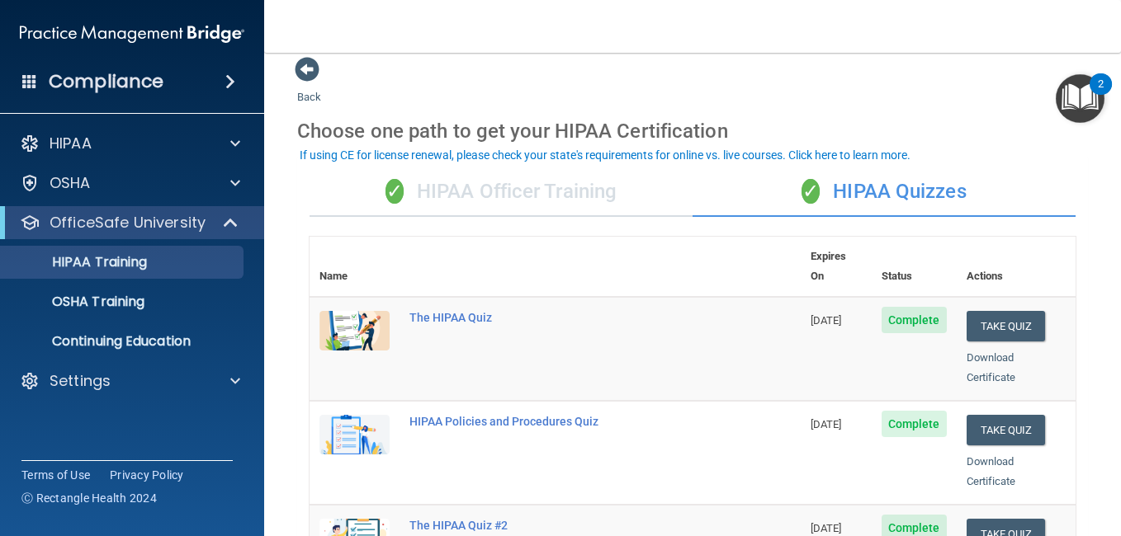
click at [599, 190] on div "✓ HIPAA Officer Training" at bounding box center [500, 192] width 383 height 50
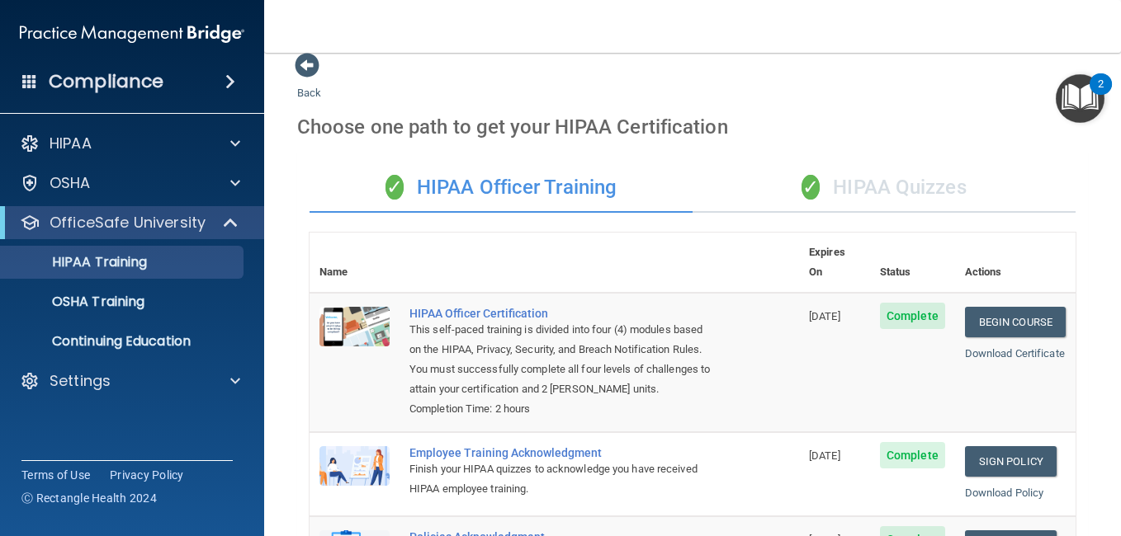
scroll to position [0, 0]
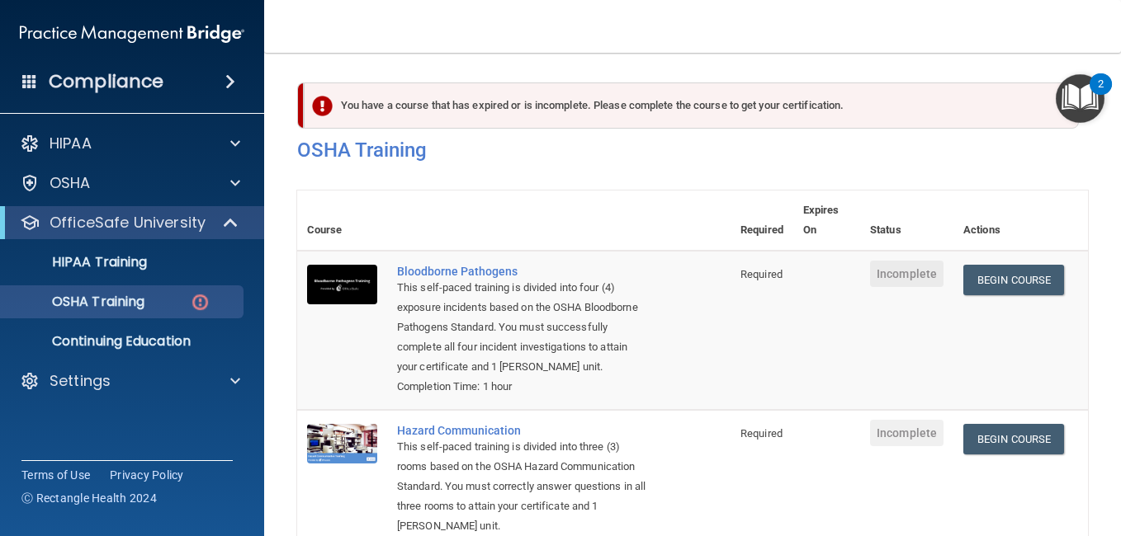
scroll to position [165, 0]
